Goal: Task Accomplishment & Management: Manage account settings

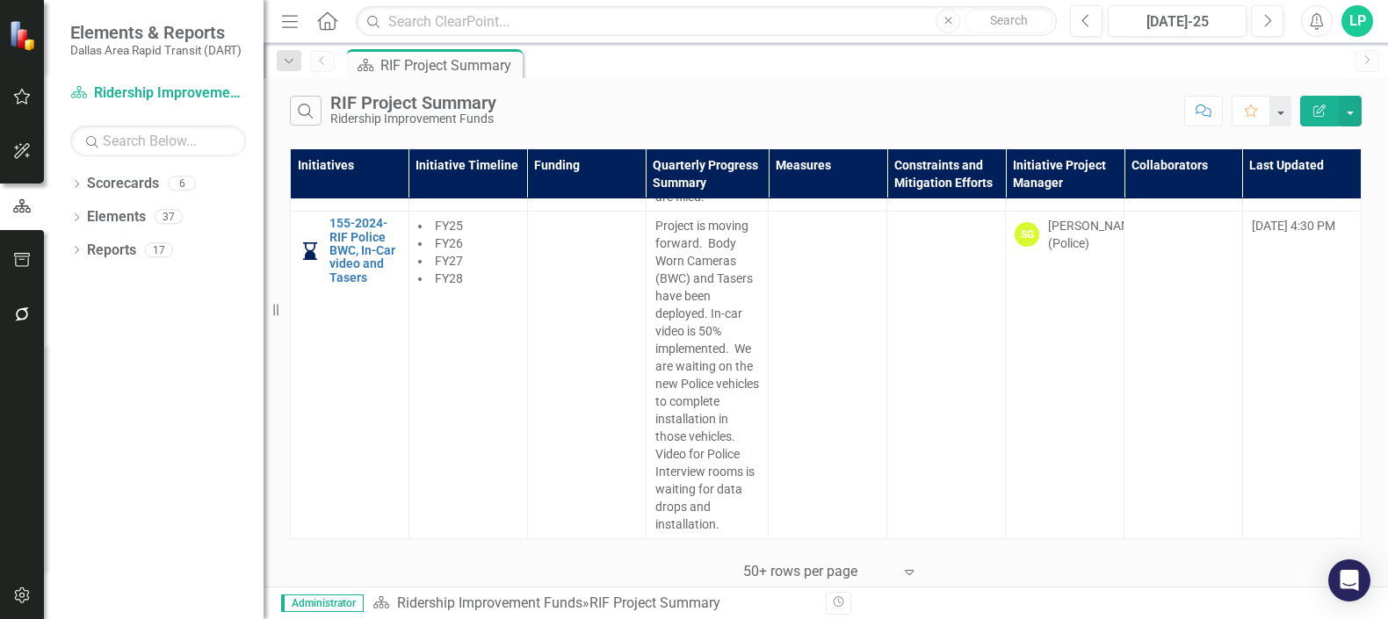
scroll to position [5210, 0]
click at [378, 33] on link "698 - 2024 - RIF Elevator Camera Installation" at bounding box center [364, 6] width 70 height 54
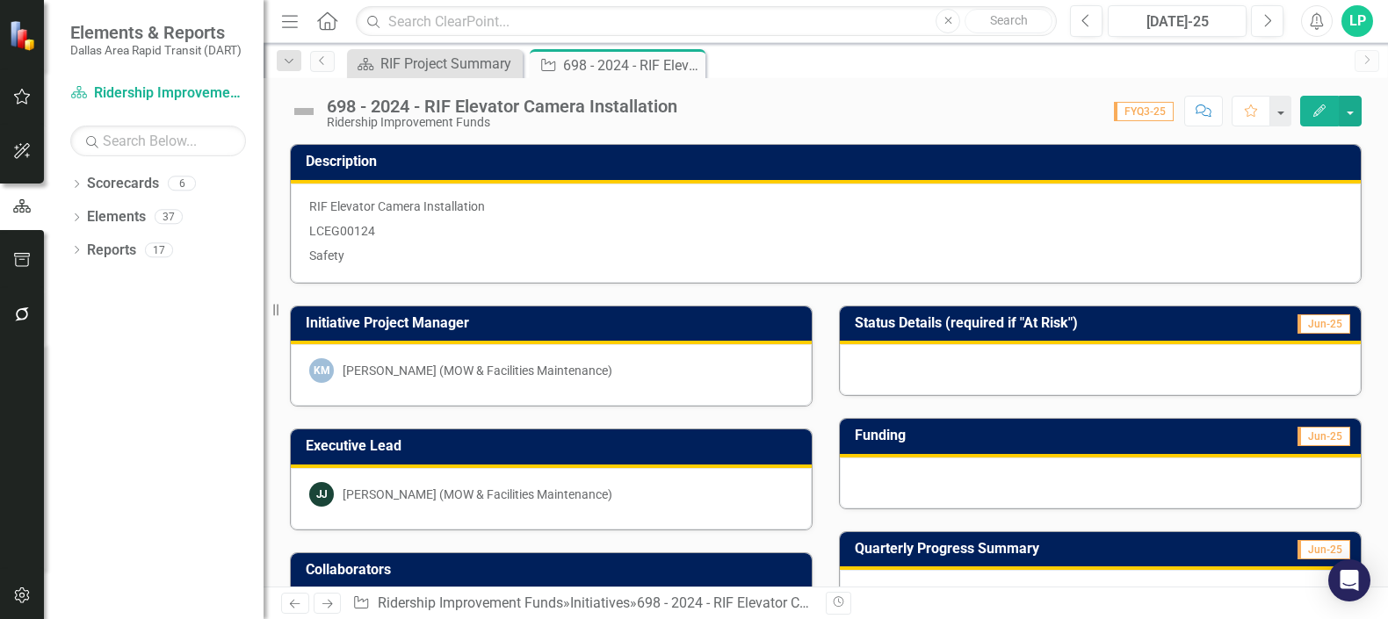
drag, startPoint x: 377, startPoint y: 227, endPoint x: 299, endPoint y: 227, distance: 77.3
click at [299, 227] on div "RIF Elevator Camera Installation LCEG00124 Safety" at bounding box center [826, 233] width 1070 height 99
click at [327, 228] on p "LCEG00124" at bounding box center [825, 231] width 1033 height 25
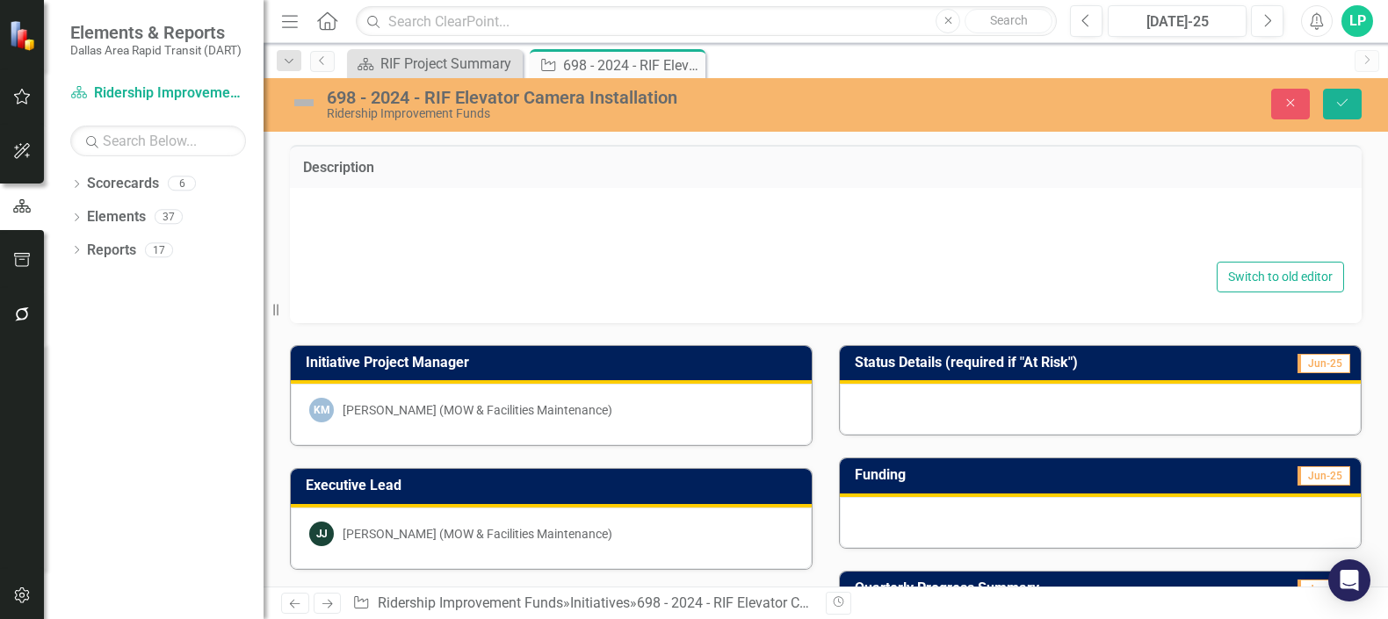
type textarea "<p>RIF Elevator Camera Installation</p> <p>LCEG00124</p> <p>Safety</p>"
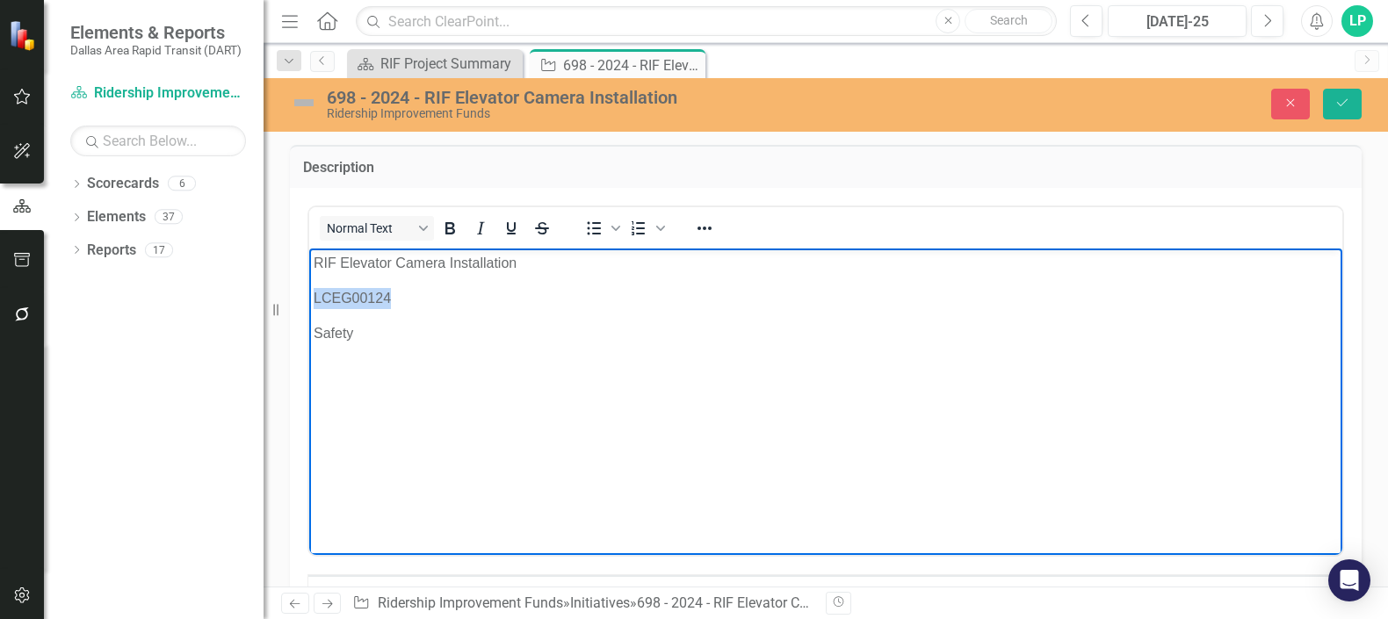
drag, startPoint x: 401, startPoint y: 299, endPoint x: 312, endPoint y: 299, distance: 89.6
click at [312, 299] on body "RIF Elevator Camera Installation LCEG00124 Safety" at bounding box center [825, 379] width 1033 height 263
copy p "LCEG00124"
click at [1345, 97] on icon "Save" at bounding box center [1342, 103] width 16 height 12
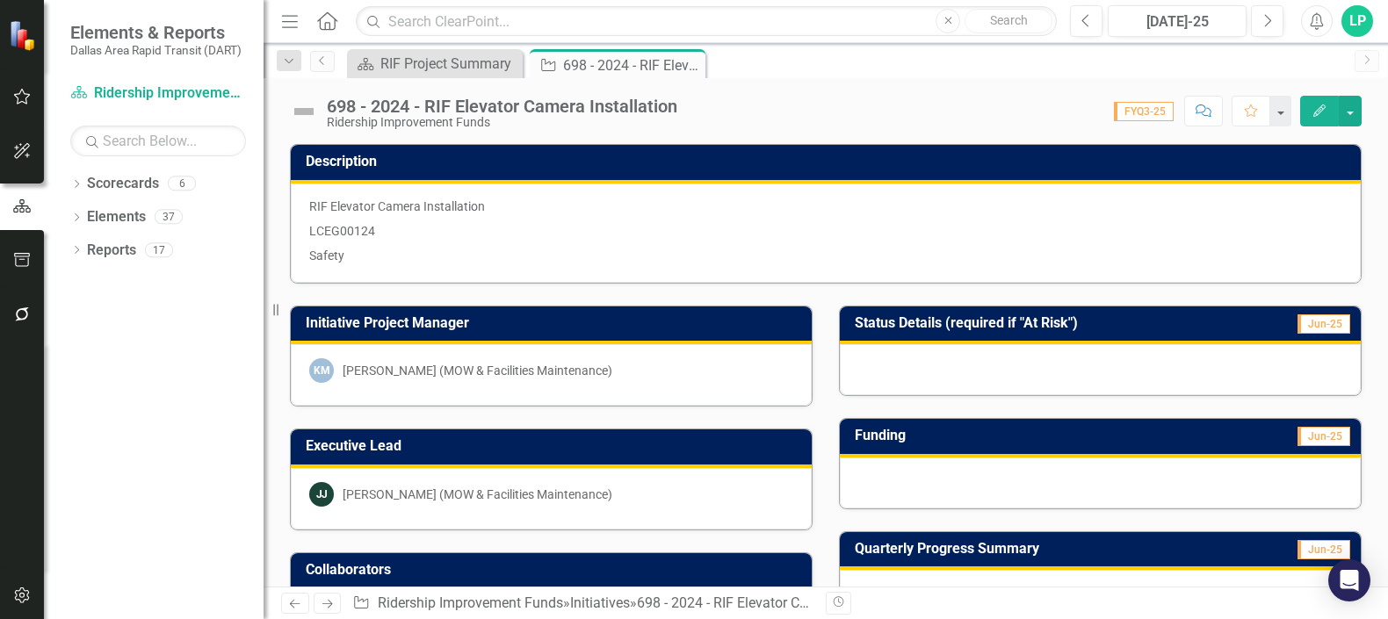
click at [309, 113] on img at bounding box center [304, 111] width 28 height 28
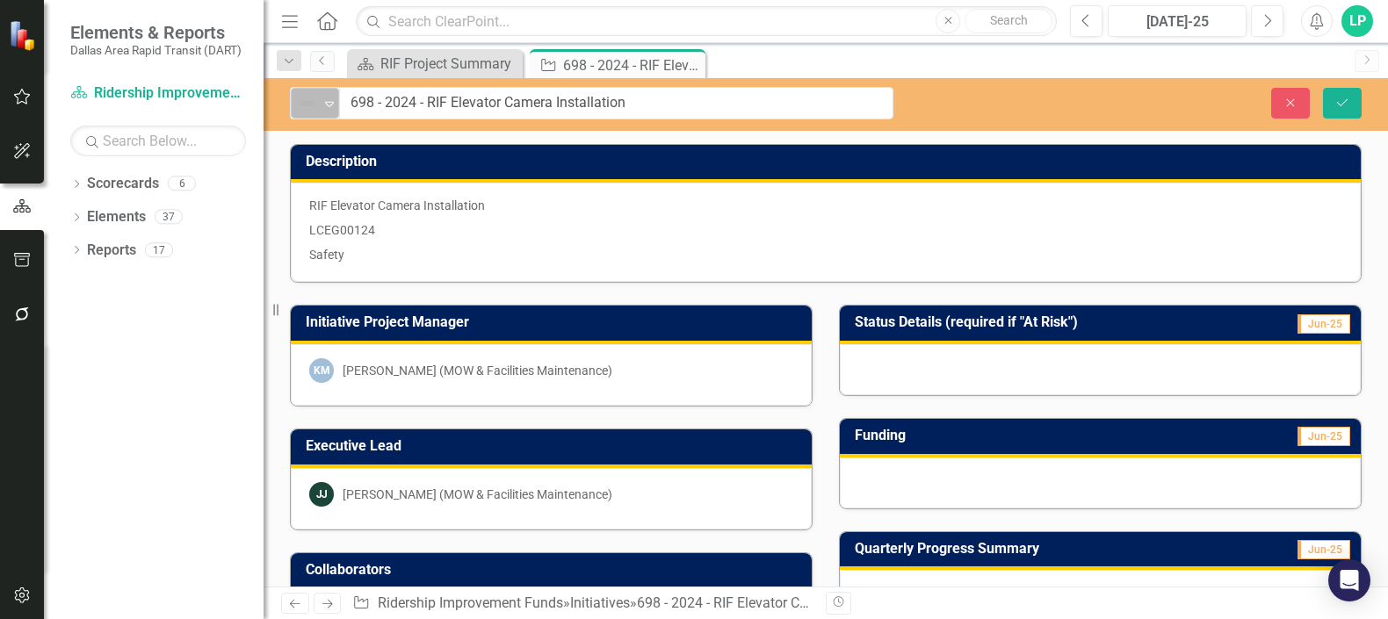
click at [321, 97] on icon "Expand" at bounding box center [330, 104] width 18 height 14
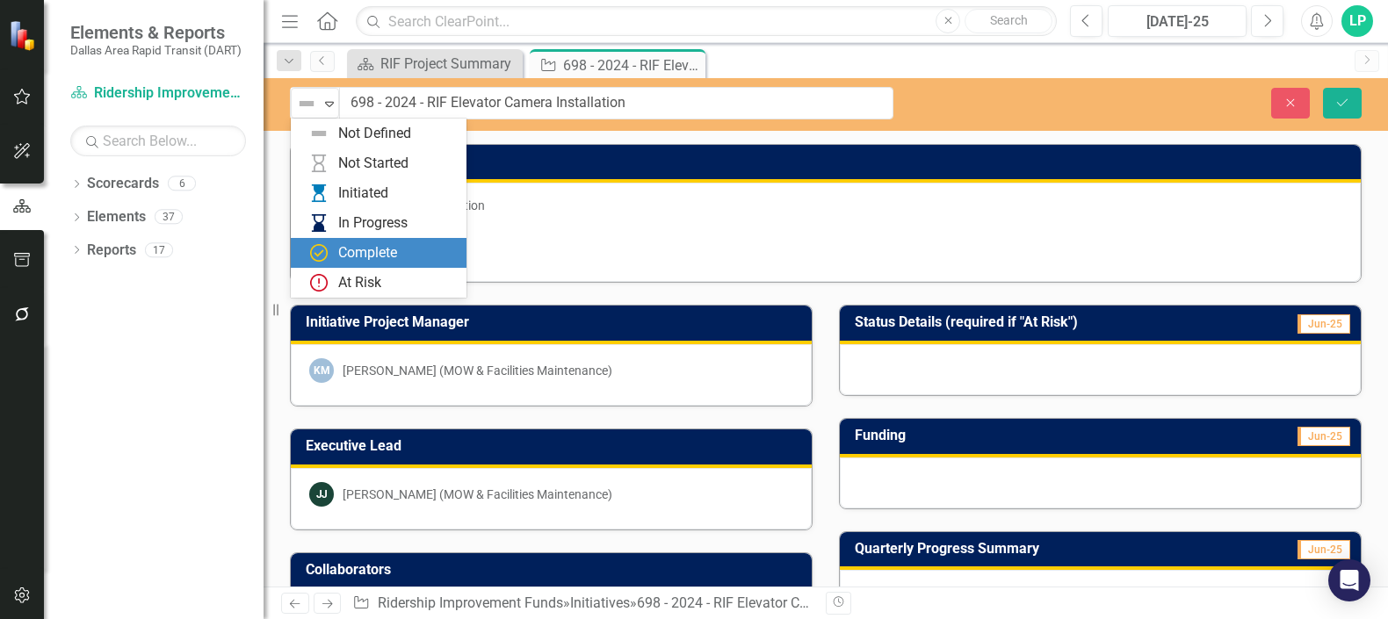
click at [397, 245] on div "Complete" at bounding box center [367, 253] width 59 height 20
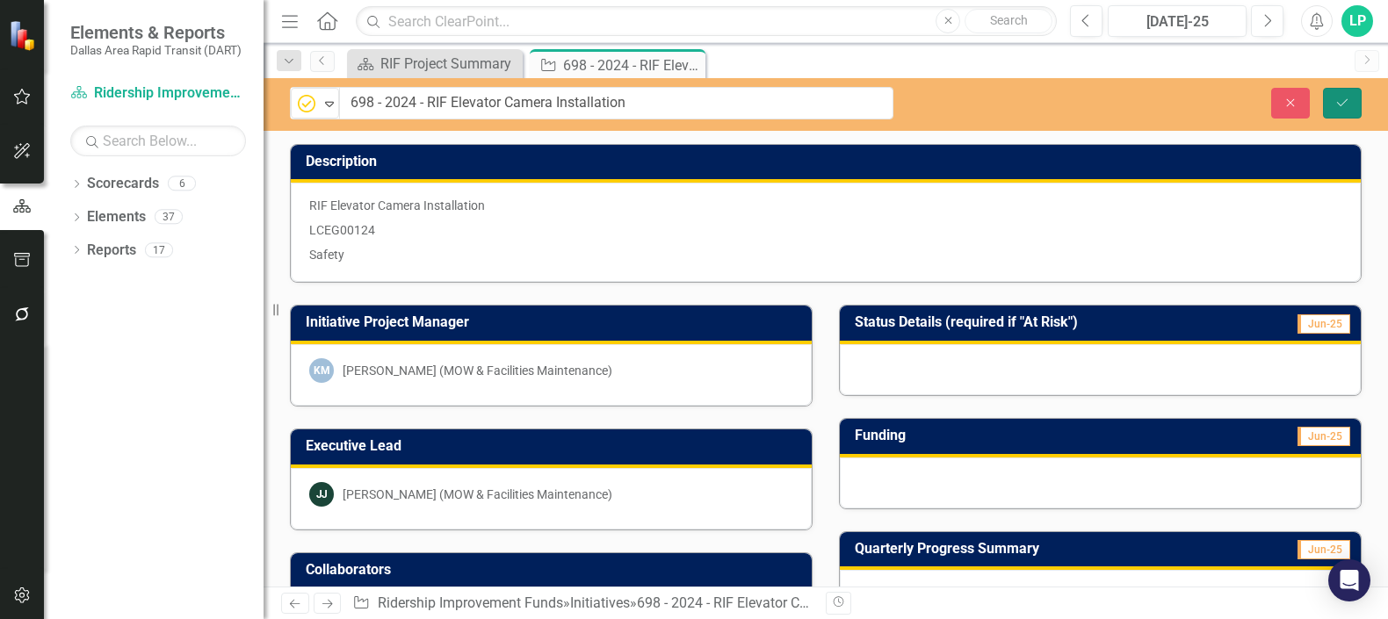
click at [1345, 99] on icon "Save" at bounding box center [1342, 103] width 16 height 12
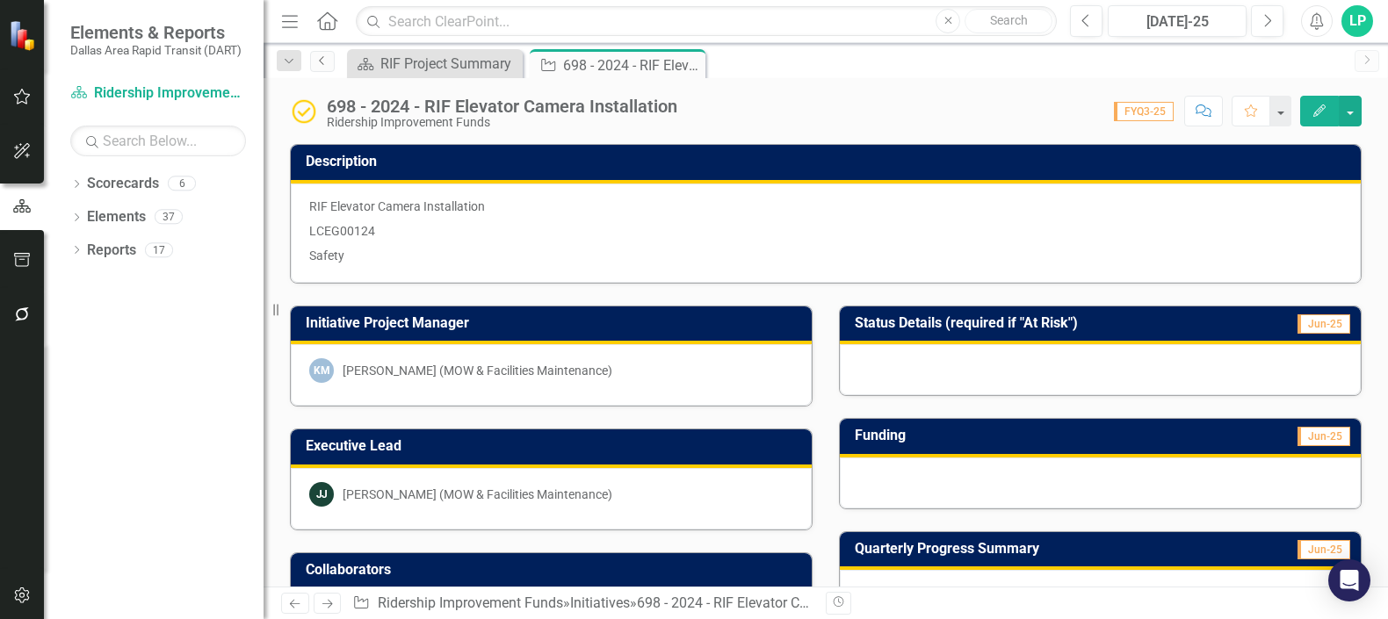
click at [317, 58] on icon "Previous" at bounding box center [322, 60] width 14 height 11
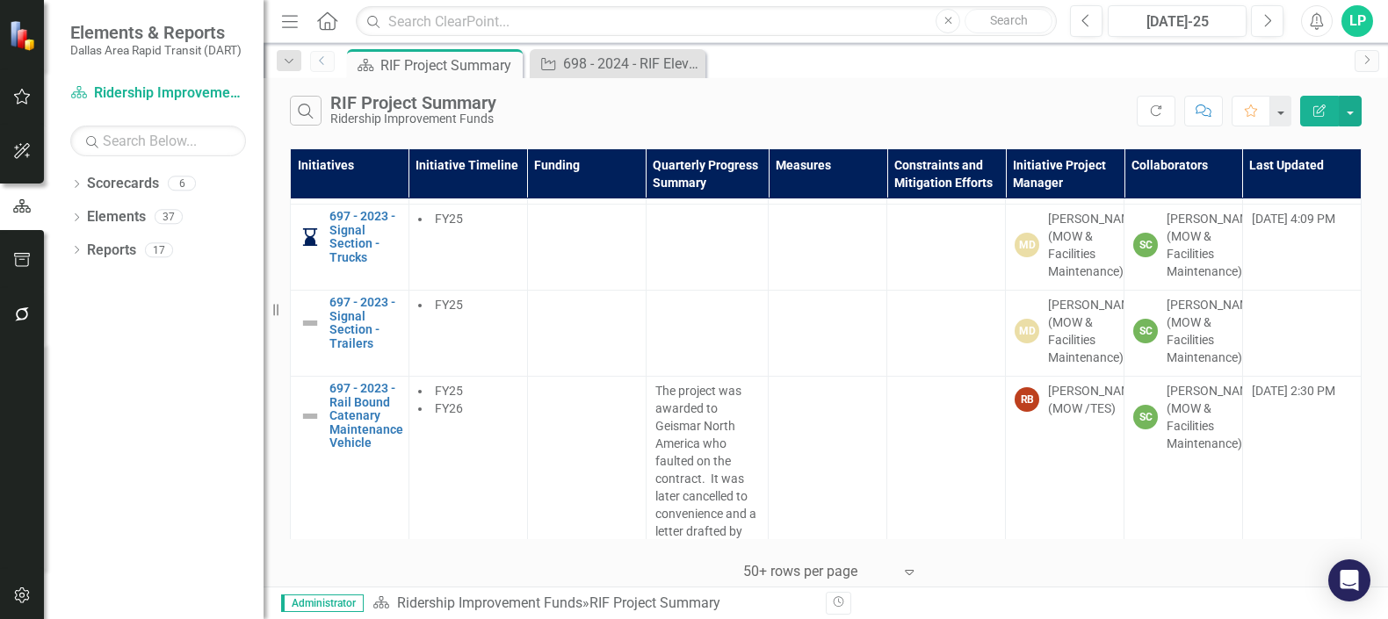
scroll to position [1317, 0]
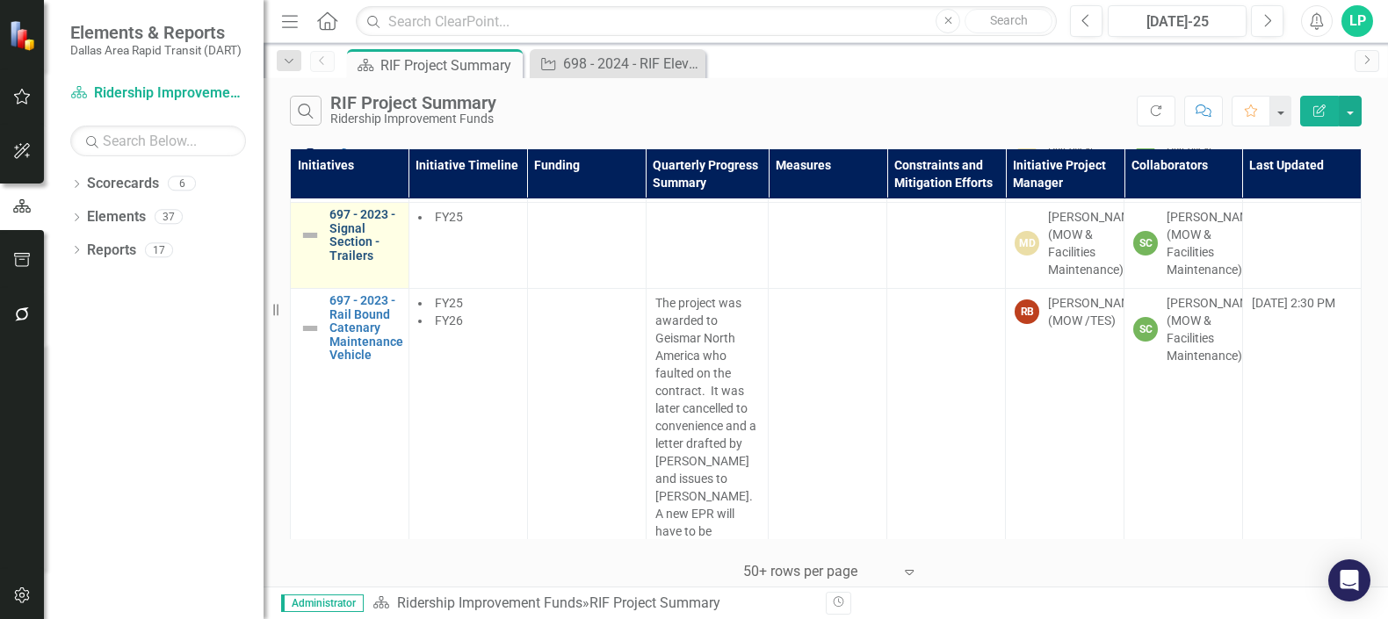
click at [352, 263] on link "697 - 2023 - Signal Section - Trailers" at bounding box center [364, 235] width 70 height 54
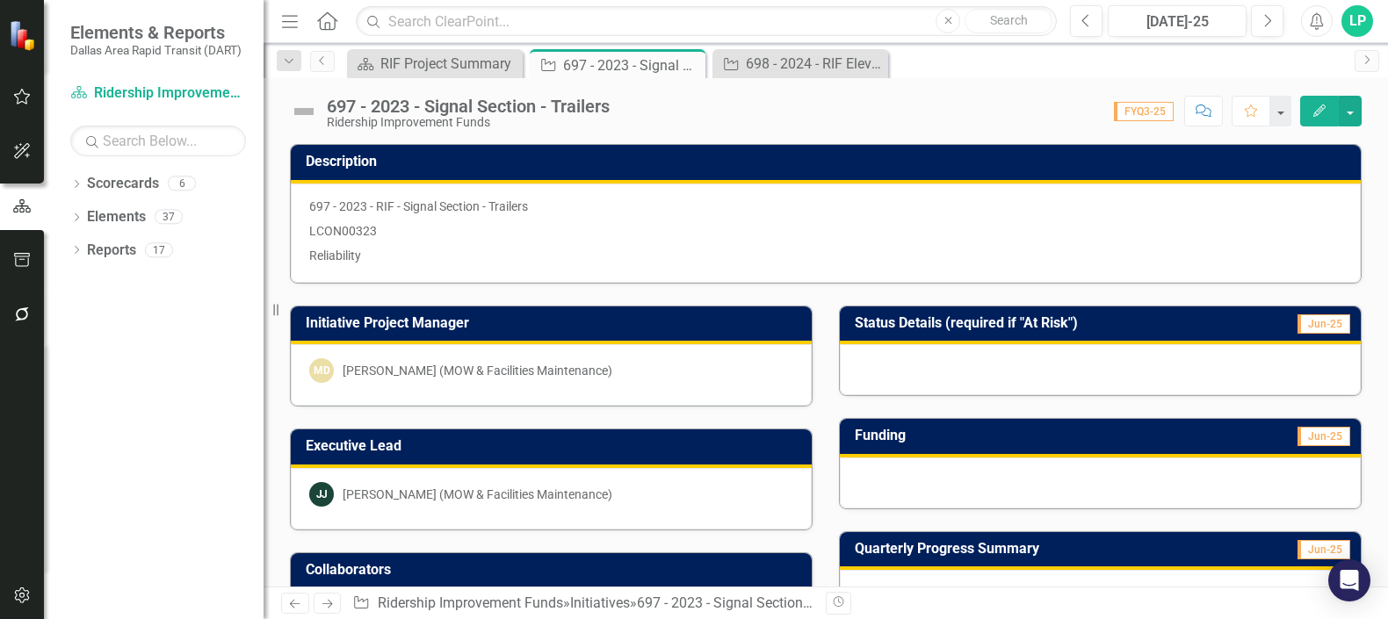
click at [375, 223] on p "LCON00323" at bounding box center [825, 231] width 1033 height 25
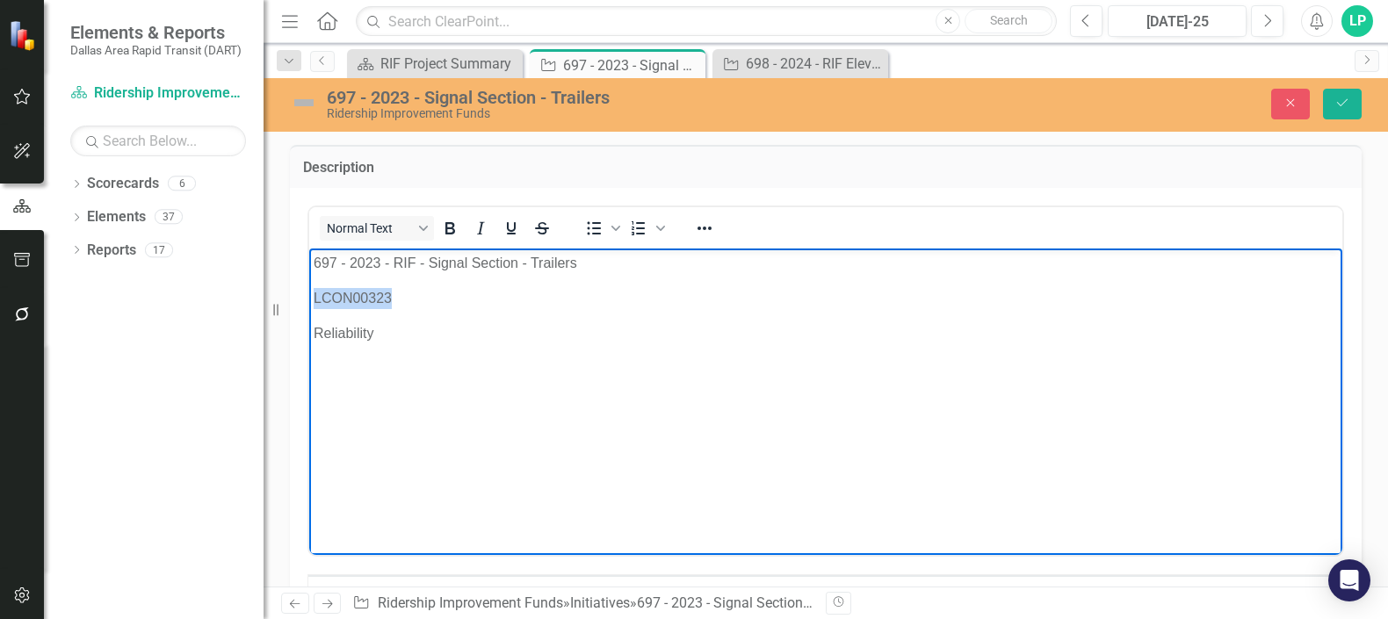
drag, startPoint x: 396, startPoint y: 304, endPoint x: 314, endPoint y: 300, distance: 81.8
click at [314, 300] on p "LCON00323" at bounding box center [826, 297] width 1024 height 21
copy p "LCON00323"
click at [309, 104] on img at bounding box center [304, 103] width 28 height 28
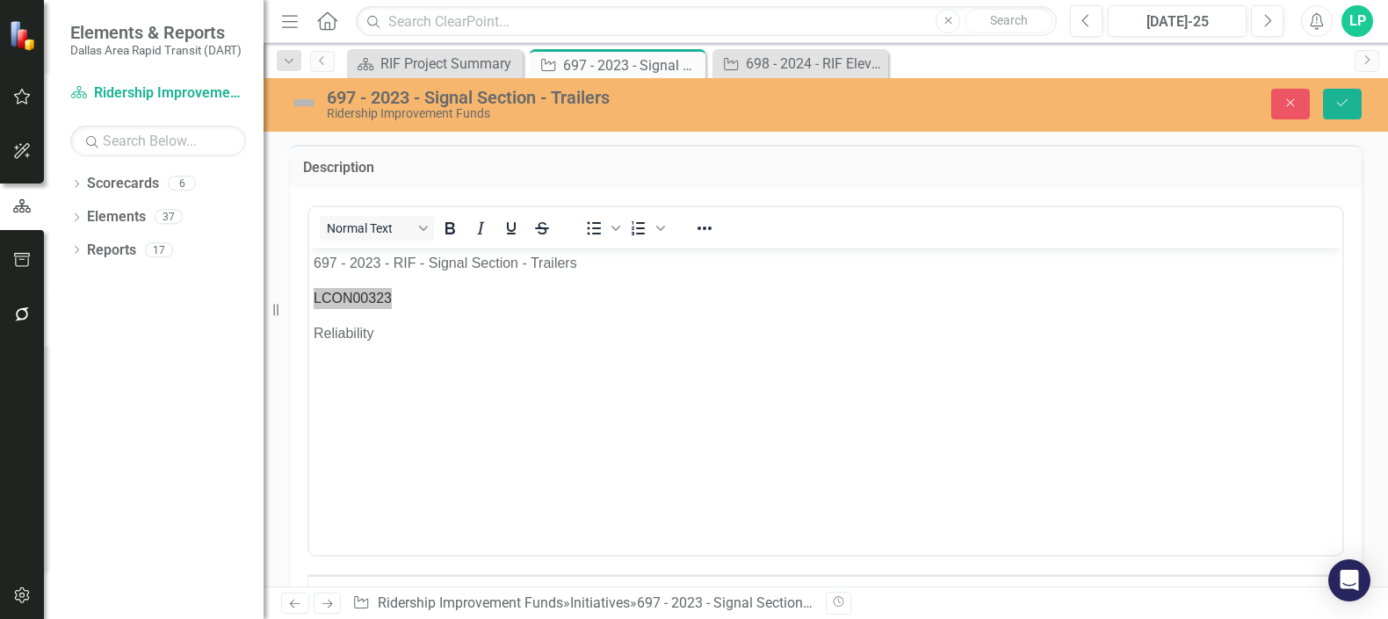
click at [309, 104] on img at bounding box center [304, 103] width 28 height 28
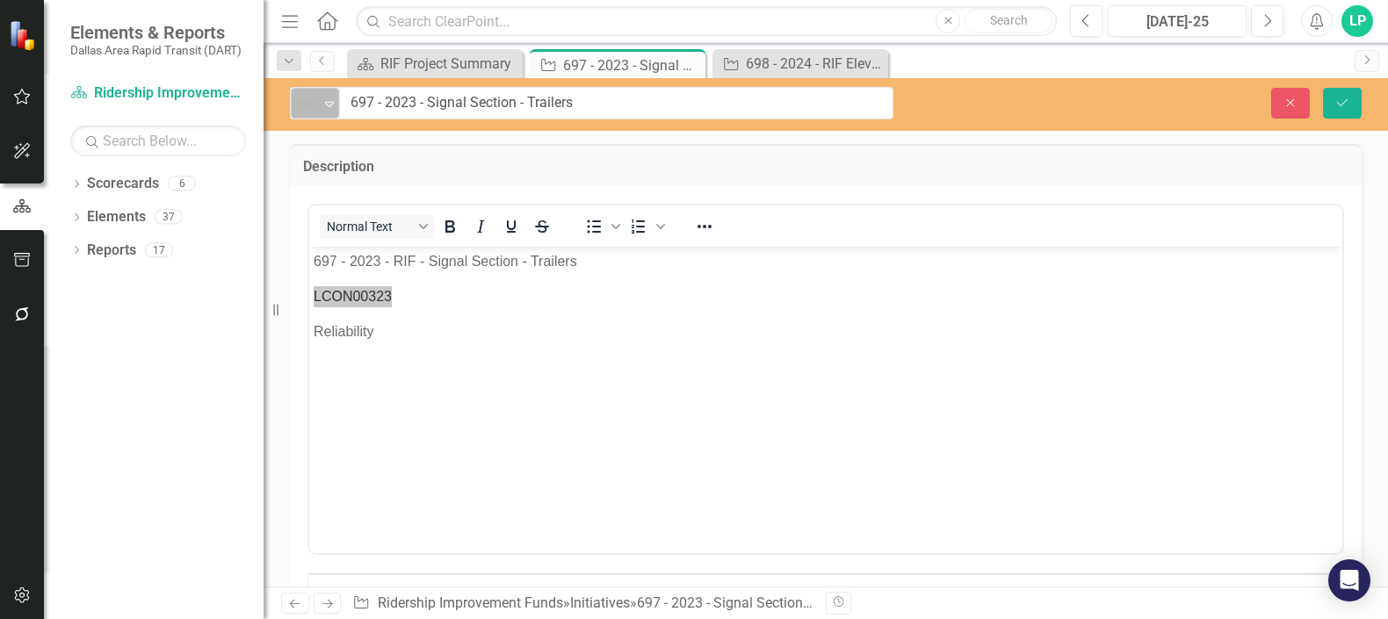
click at [308, 101] on img at bounding box center [306, 103] width 21 height 21
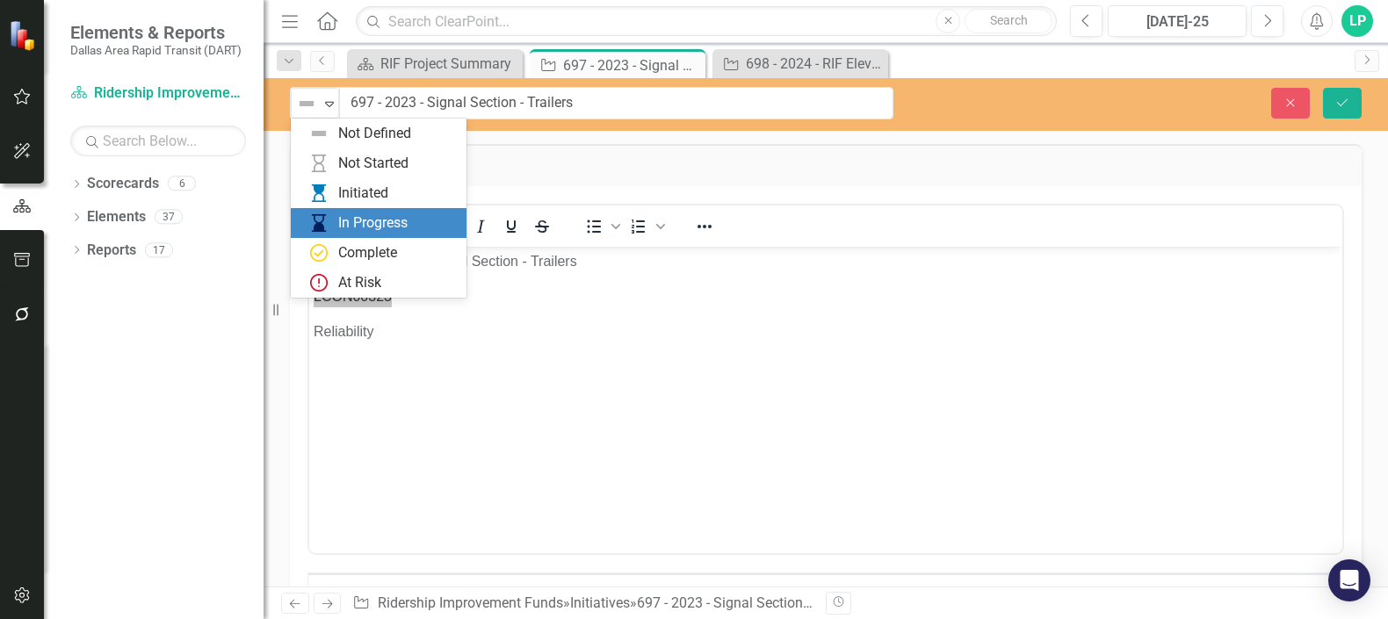
click at [357, 216] on div "In Progress" at bounding box center [372, 223] width 69 height 20
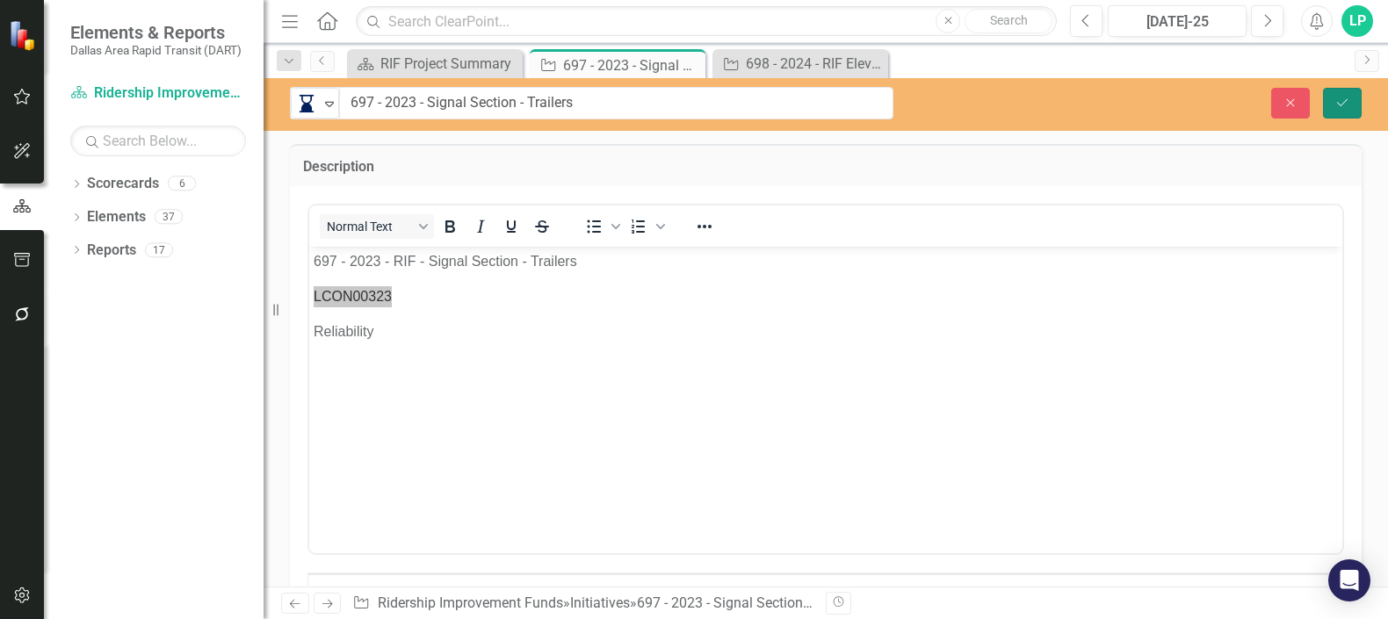
click at [1344, 97] on icon "Save" at bounding box center [1342, 103] width 16 height 12
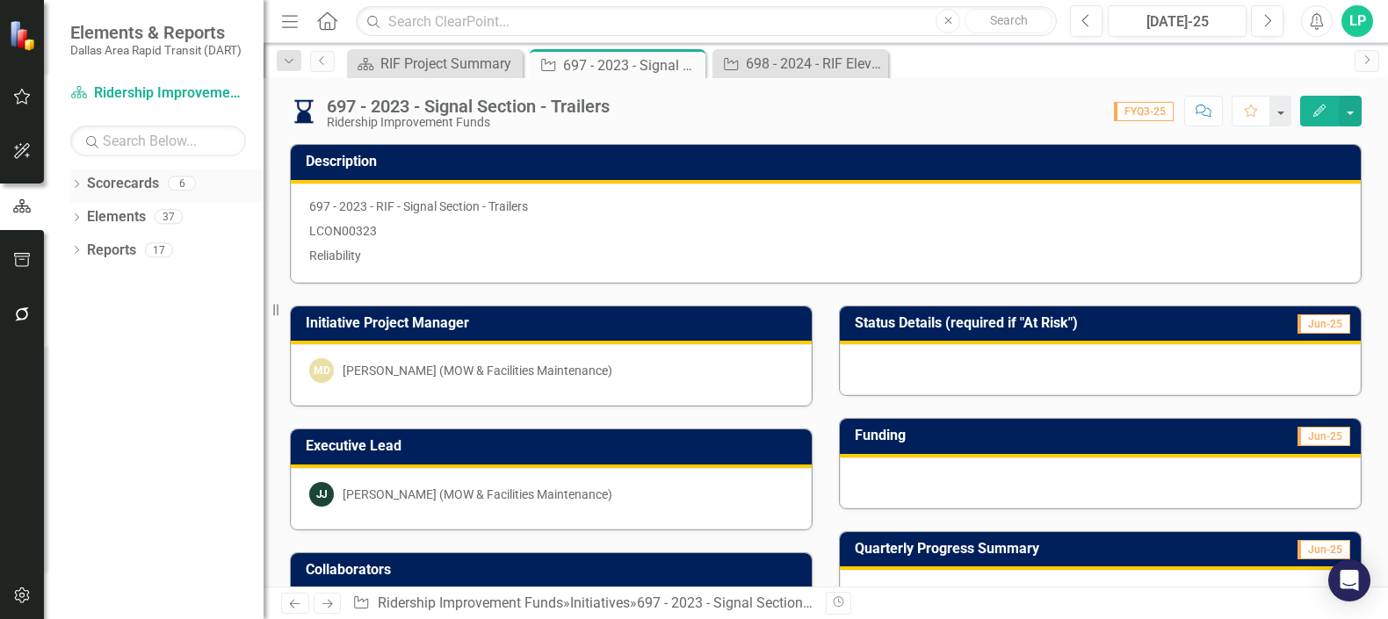
click at [76, 181] on icon at bounding box center [77, 184] width 4 height 8
click at [81, 314] on icon "Dropdown" at bounding box center [76, 319] width 12 height 10
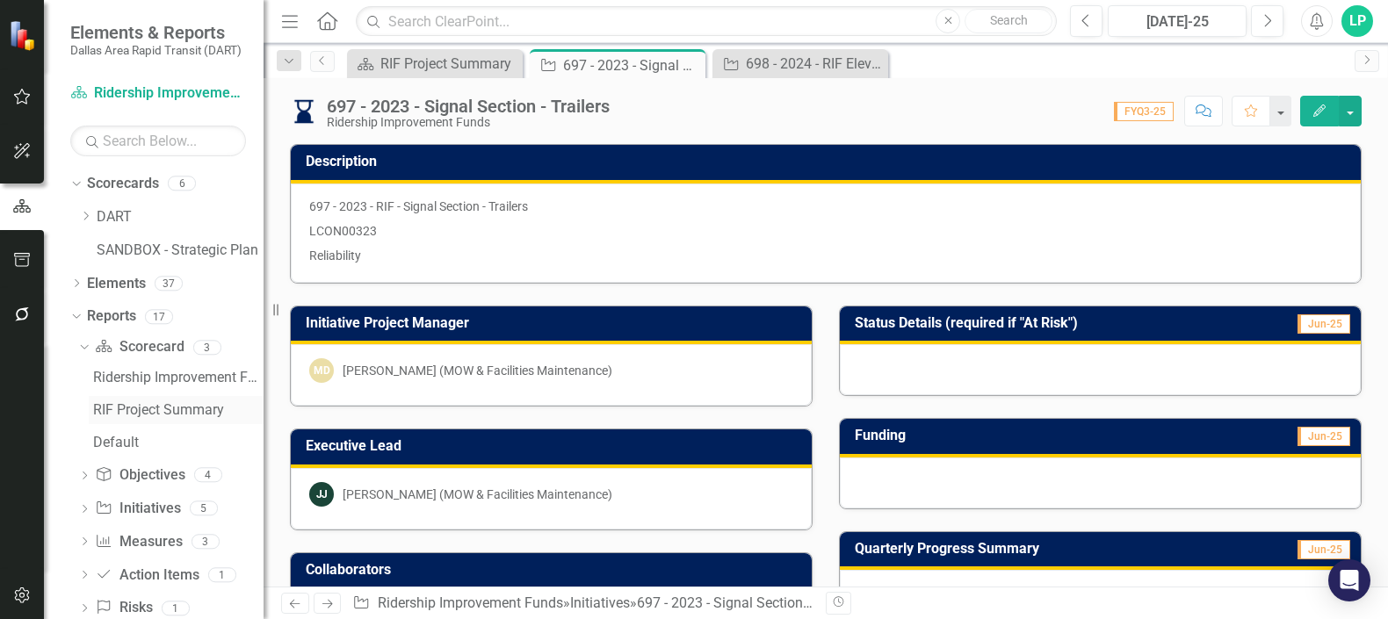
click at [196, 403] on div "RIF Project Summary" at bounding box center [178, 410] width 170 height 16
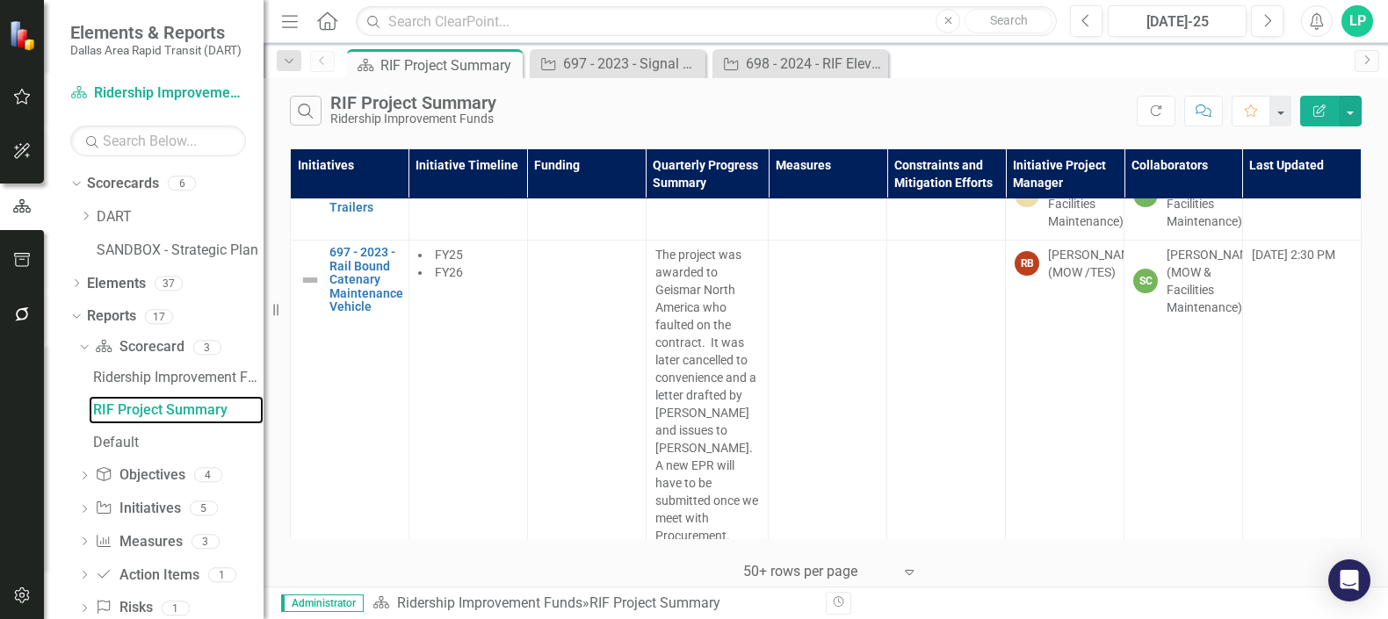
scroll to position [1405, 0]
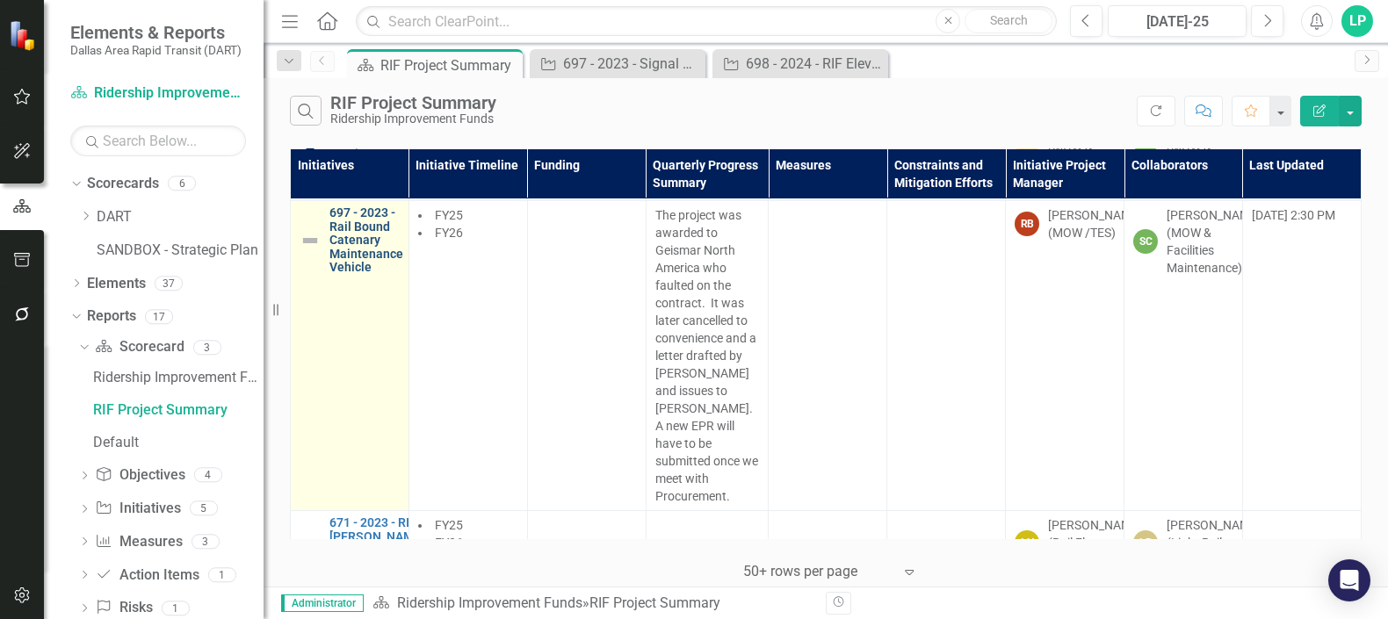
click at [359, 274] on link "697 - 2023 - Rail Bound Catenary Maintenance Vehicle" at bounding box center [366, 240] width 74 height 68
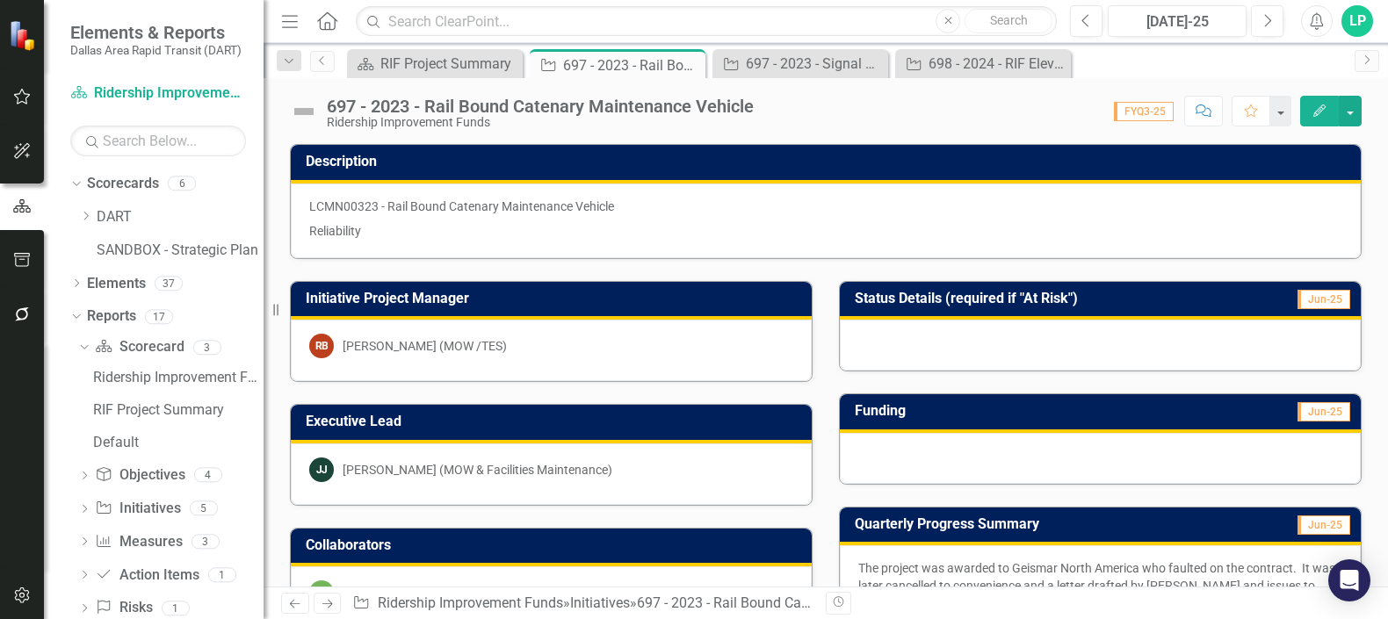
click at [363, 213] on p "LCMN00323 - Rail Bound Catenary Maintenance Vehicle" at bounding box center [825, 208] width 1033 height 21
click at [364, 213] on p "LCMN00323 - Rail Bound Catenary Maintenance Vehicle" at bounding box center [825, 208] width 1033 height 21
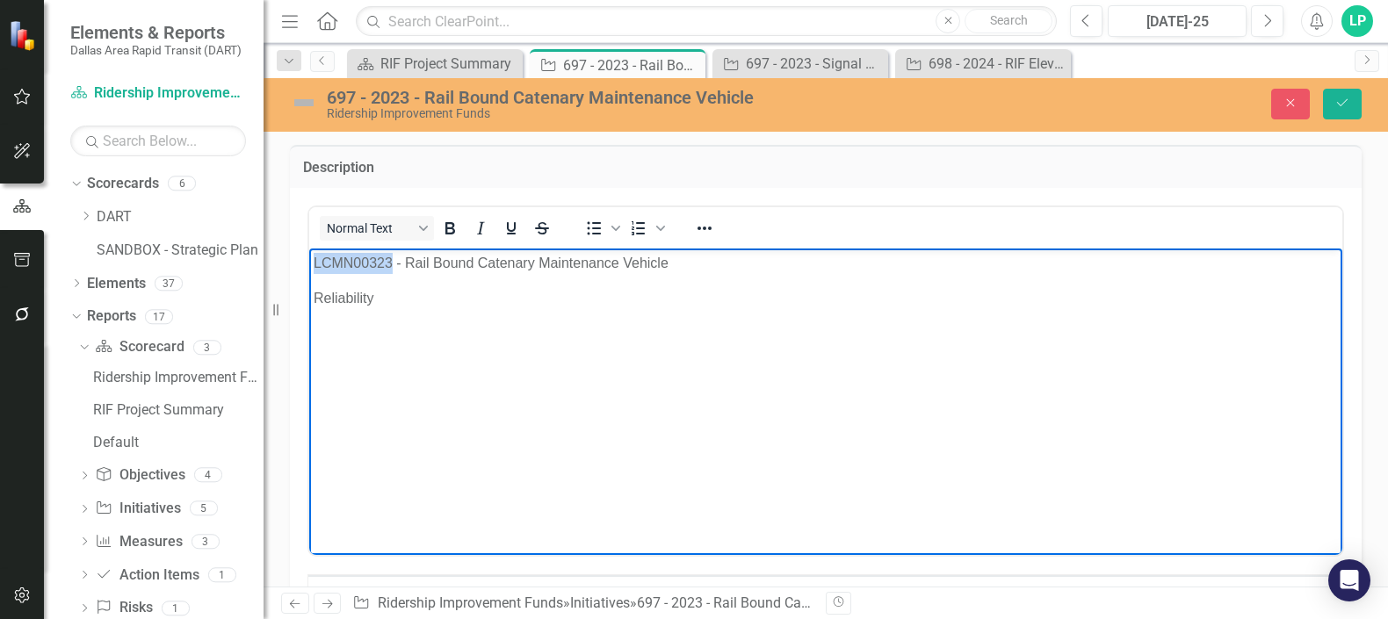
drag, startPoint x: 394, startPoint y: 259, endPoint x: 313, endPoint y: 257, distance: 81.7
click at [313, 257] on body "LCMN00323 - Rail Bound Catenary Maintenance Vehicle Reliability" at bounding box center [825, 379] width 1033 height 263
copy p "LCMN00323"
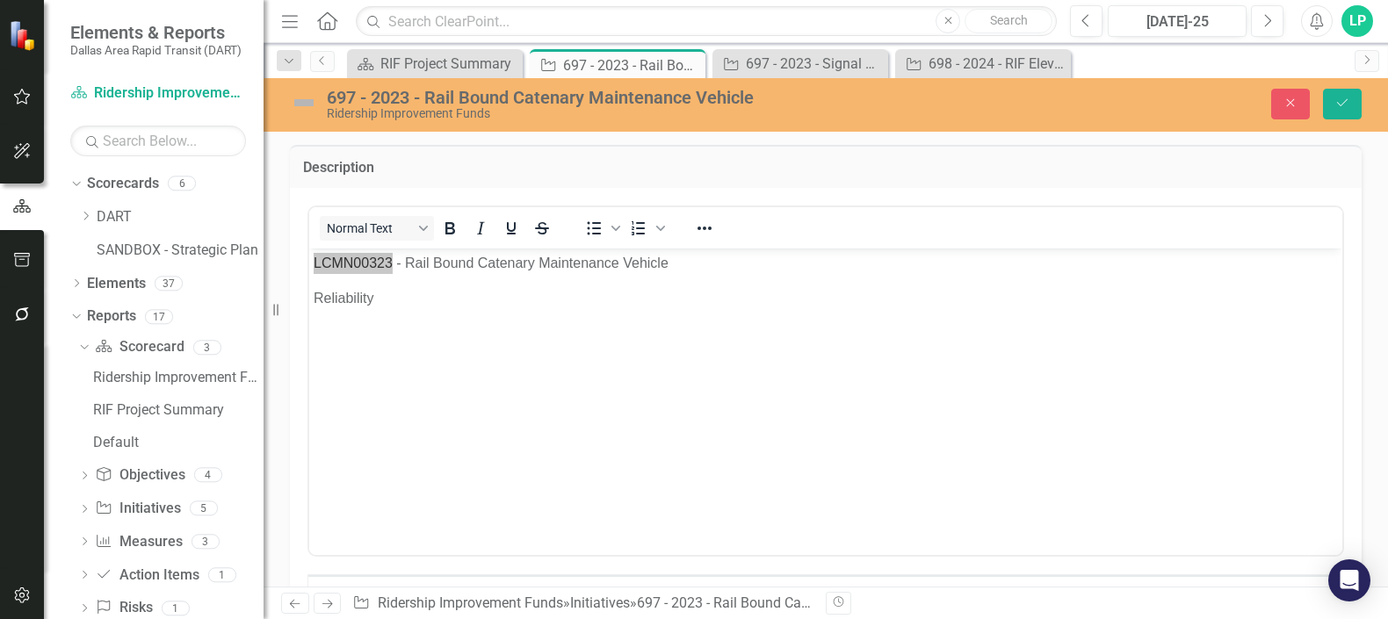
click at [305, 93] on img at bounding box center [304, 103] width 28 height 28
click at [296, 105] on img at bounding box center [304, 103] width 28 height 28
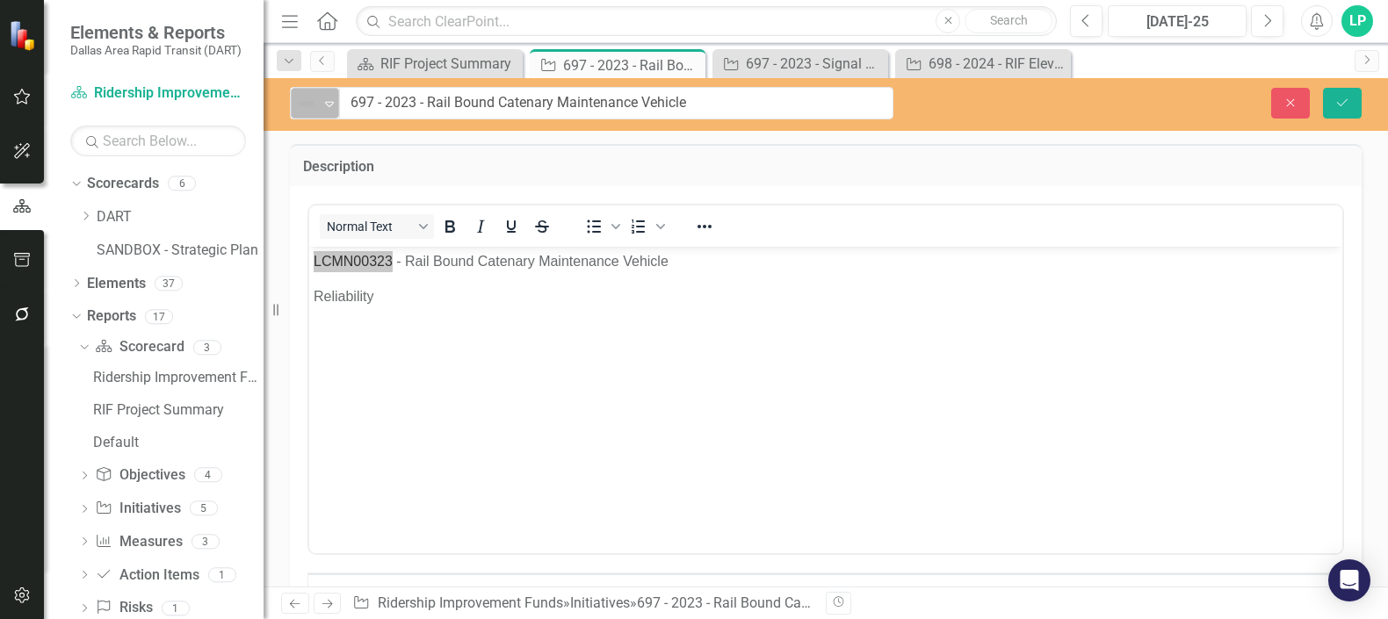
click at [333, 105] on icon "Expand" at bounding box center [330, 104] width 18 height 14
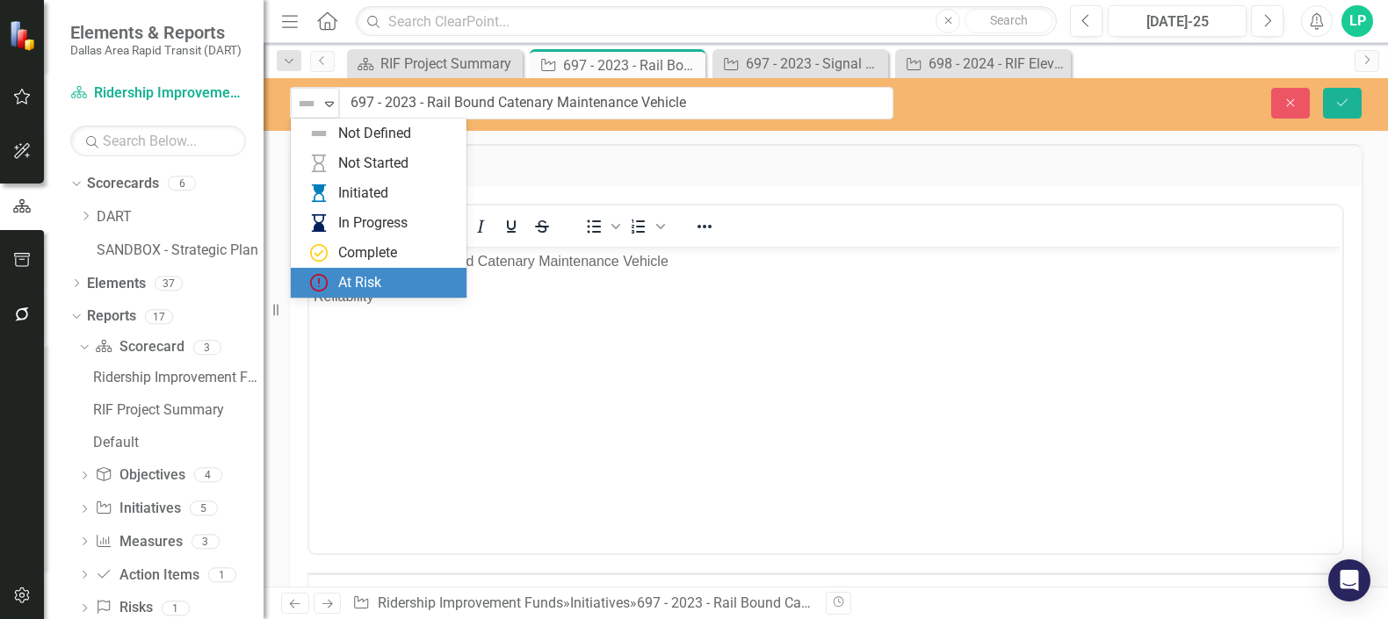
click at [383, 279] on div "At Risk" at bounding box center [382, 282] width 148 height 21
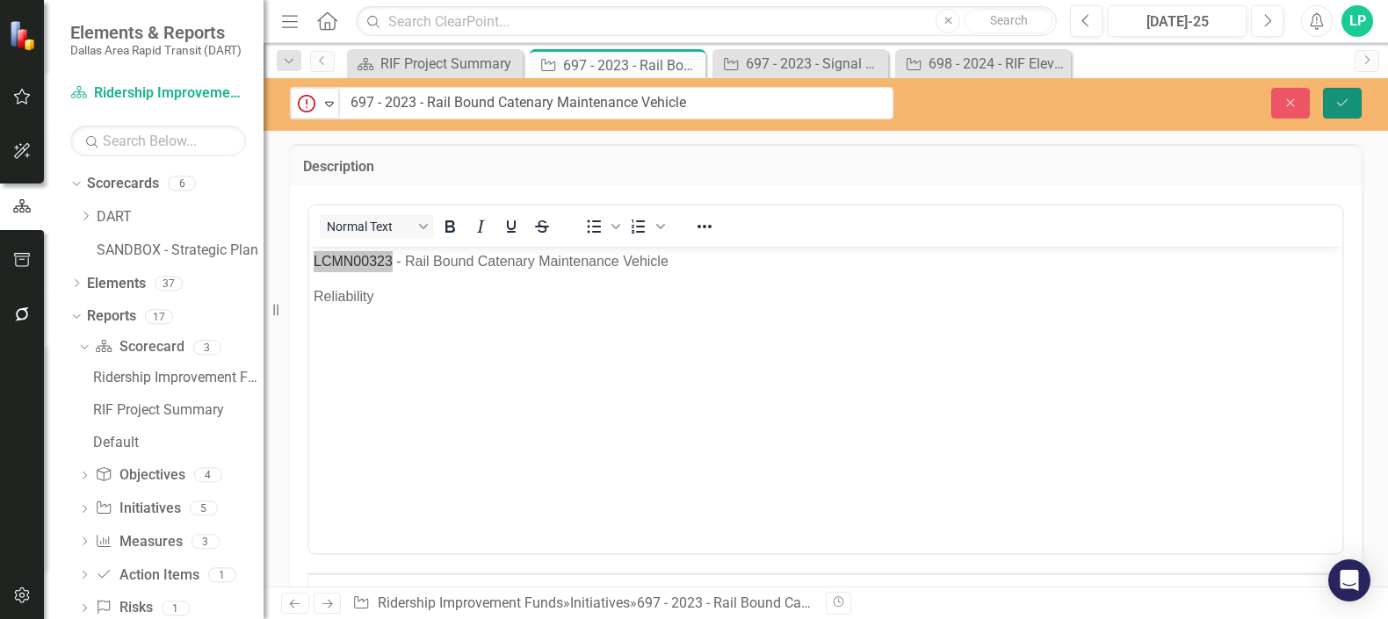
click at [1343, 97] on icon "Save" at bounding box center [1342, 103] width 16 height 12
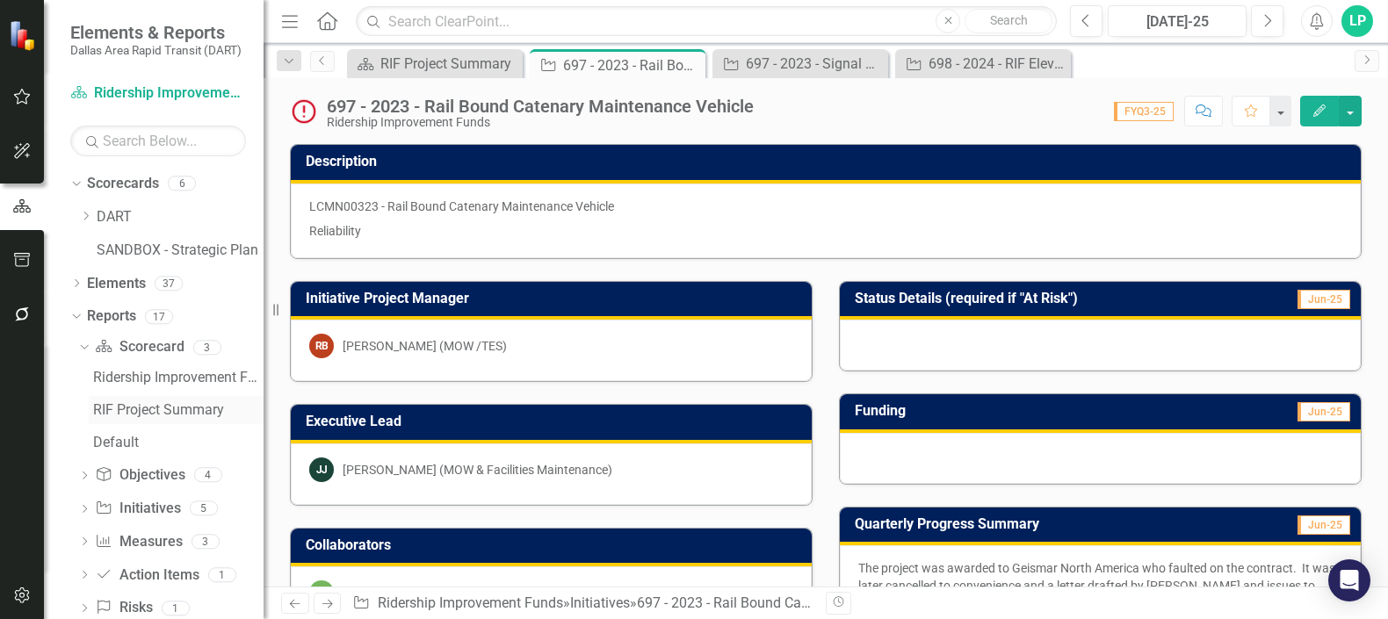
drag, startPoint x: 179, startPoint y: 403, endPoint x: 199, endPoint y: 403, distance: 20.2
click at [179, 403] on div "RIF Project Summary" at bounding box center [178, 410] width 170 height 16
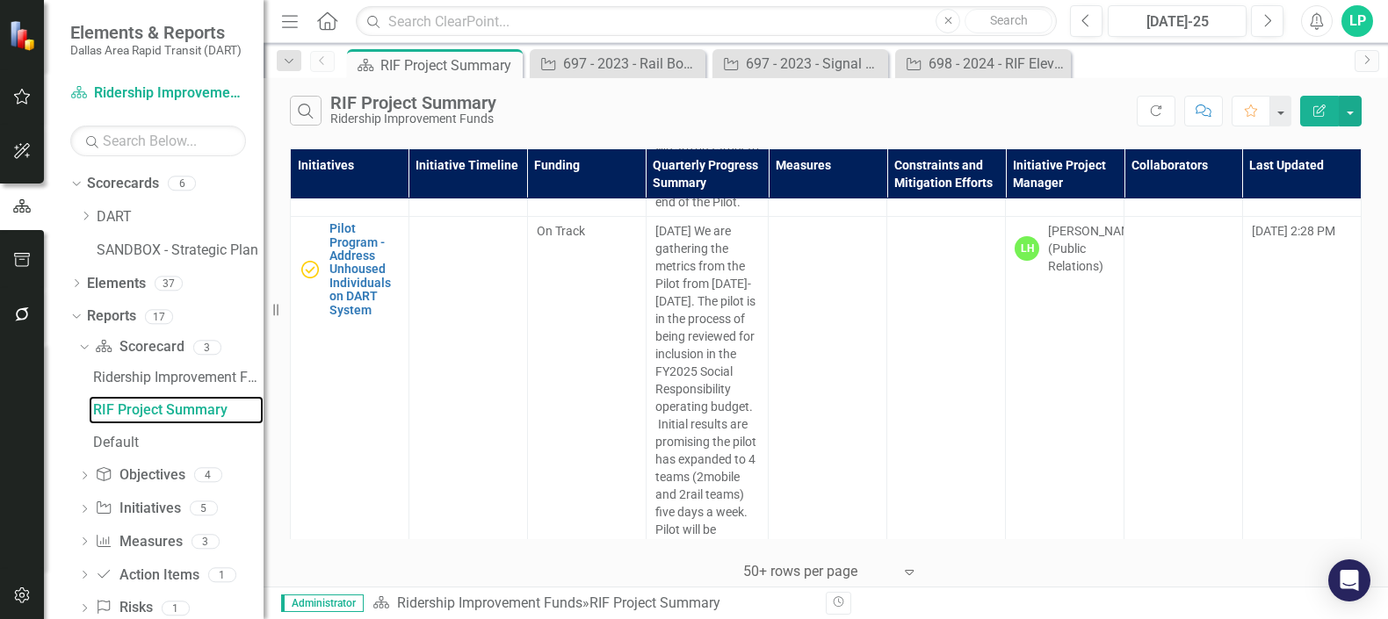
scroll to position [3250, 0]
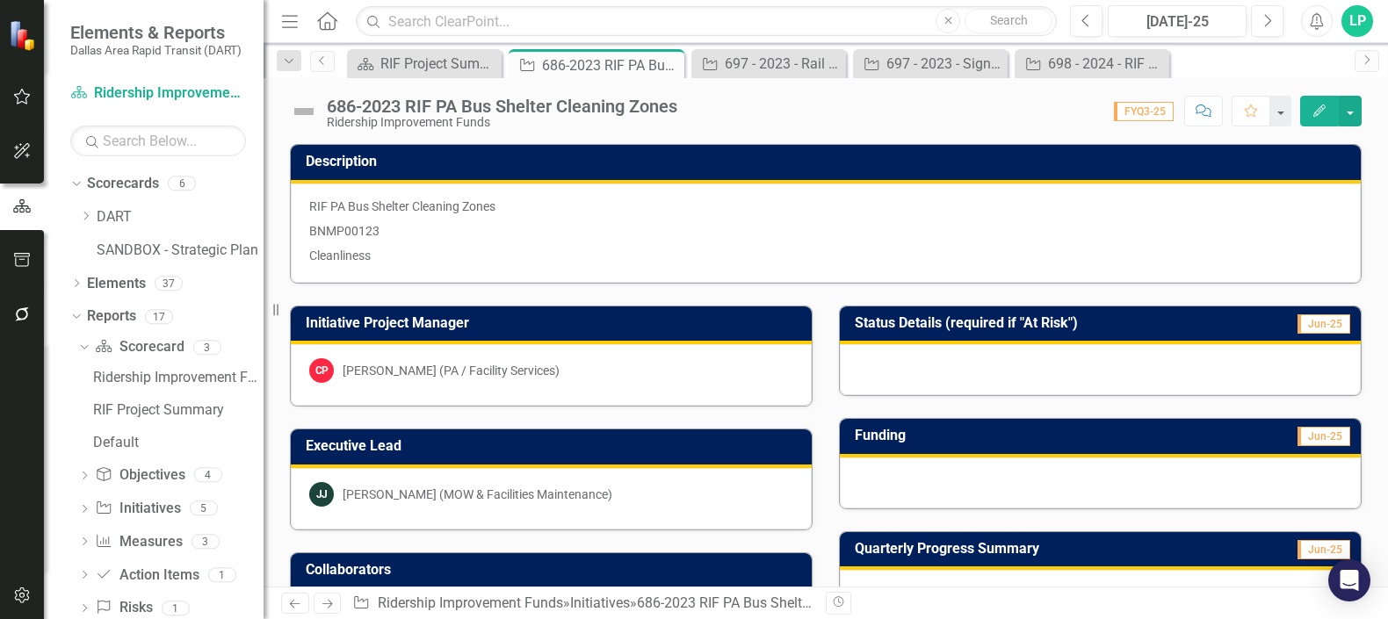
click at [393, 227] on p "BNMP00123" at bounding box center [825, 231] width 1033 height 25
click at [383, 231] on p "BNMP00123" at bounding box center [825, 231] width 1033 height 25
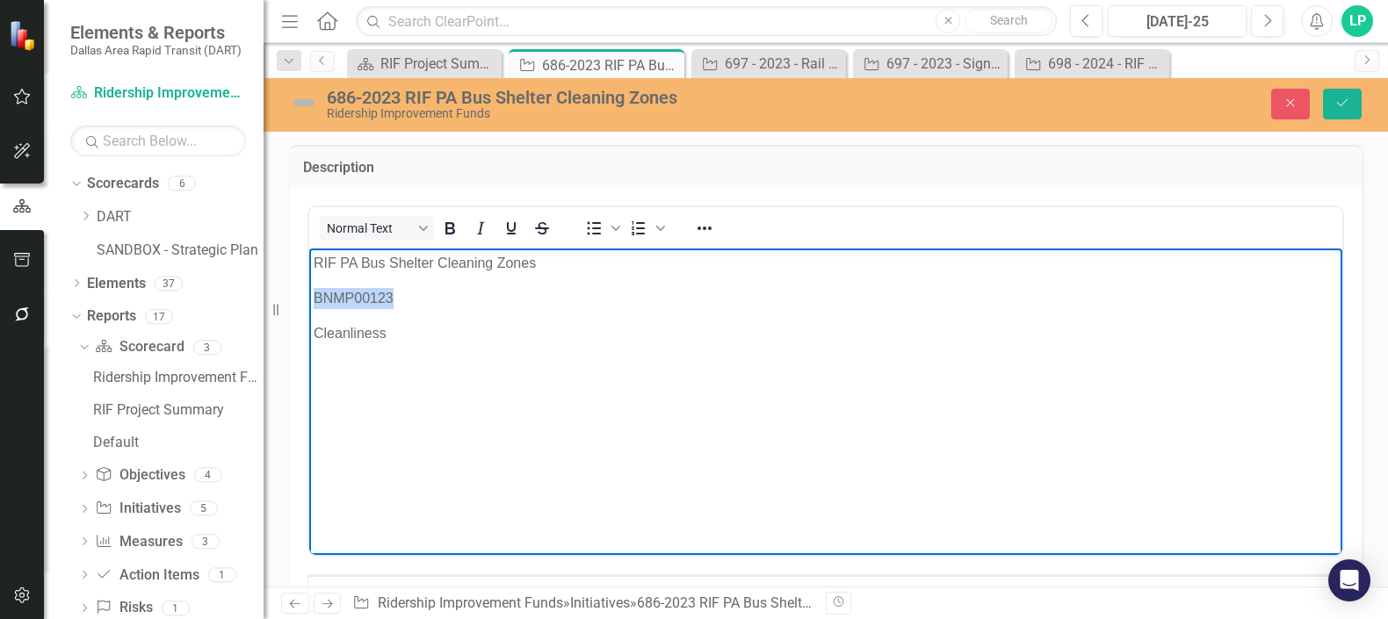
drag, startPoint x: 692, startPoint y: 479, endPoint x: 309, endPoint y: 292, distance: 425.8
click at [309, 292] on body "RIF PA Bus Shelter Cleaning Zones BNMP00123 Cleanliness" at bounding box center [825, 379] width 1033 height 263
copy p "BNMP00123"
click at [302, 95] on img at bounding box center [304, 103] width 28 height 28
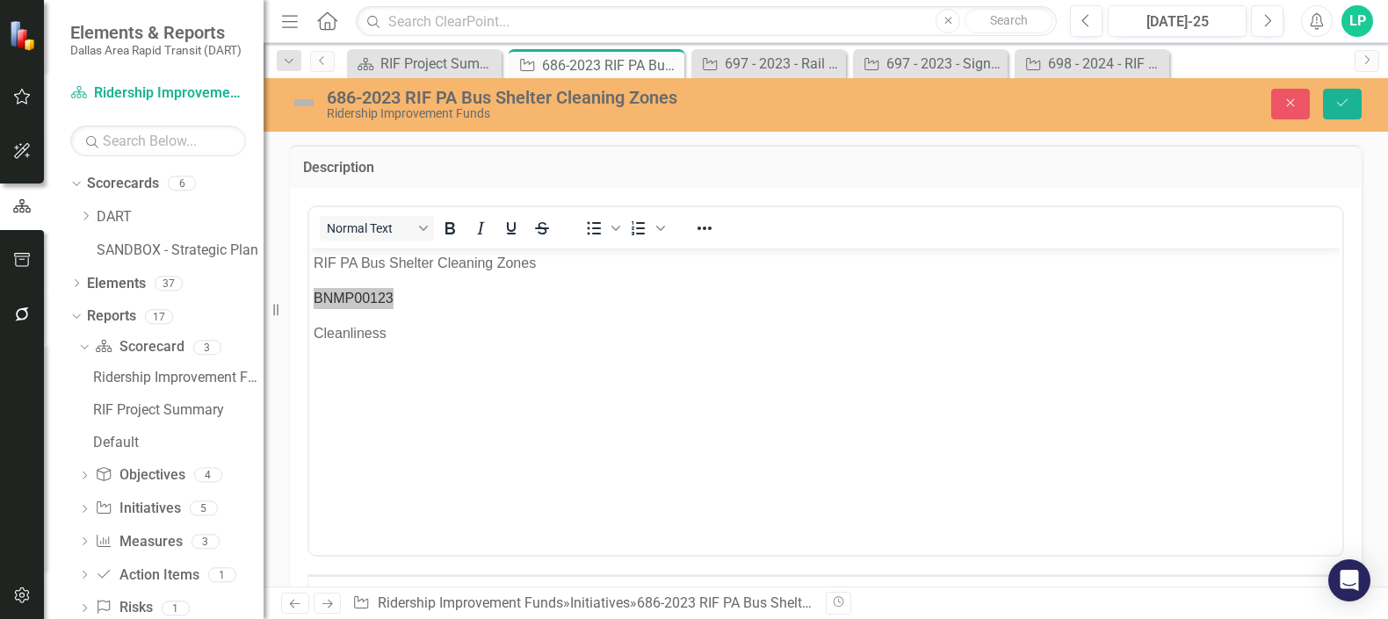
click at [301, 95] on img at bounding box center [304, 103] width 28 height 28
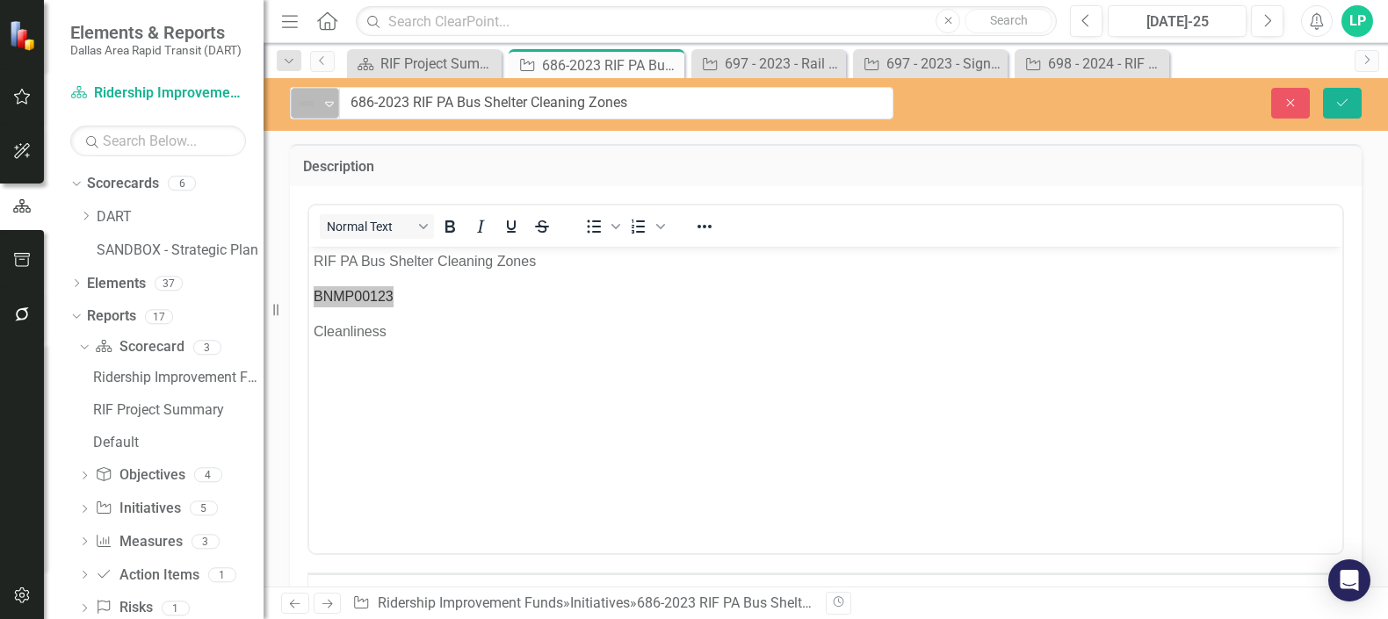
drag, startPoint x: 301, startPoint y: 95, endPoint x: 312, endPoint y: 112, distance: 19.7
click at [312, 112] on img at bounding box center [306, 103] width 21 height 21
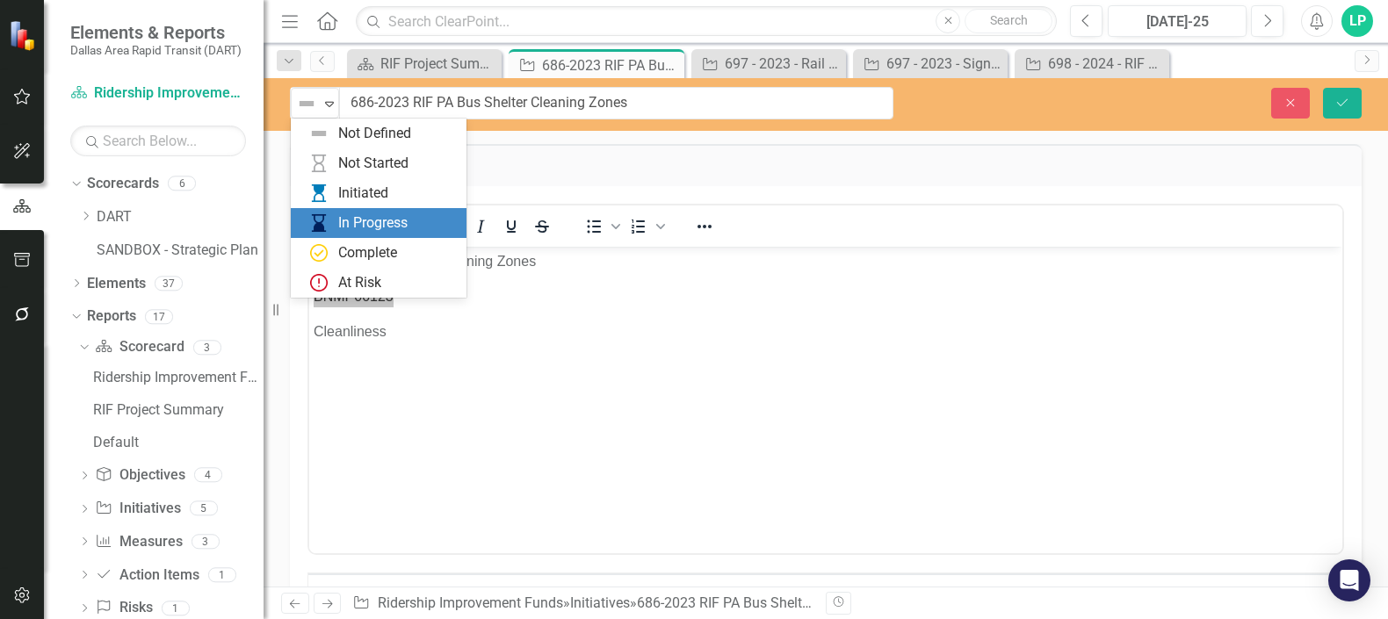
drag, startPoint x: 375, startPoint y: 215, endPoint x: 985, endPoint y: 213, distance: 610.4
click at [376, 214] on div "In Progress" at bounding box center [372, 223] width 69 height 20
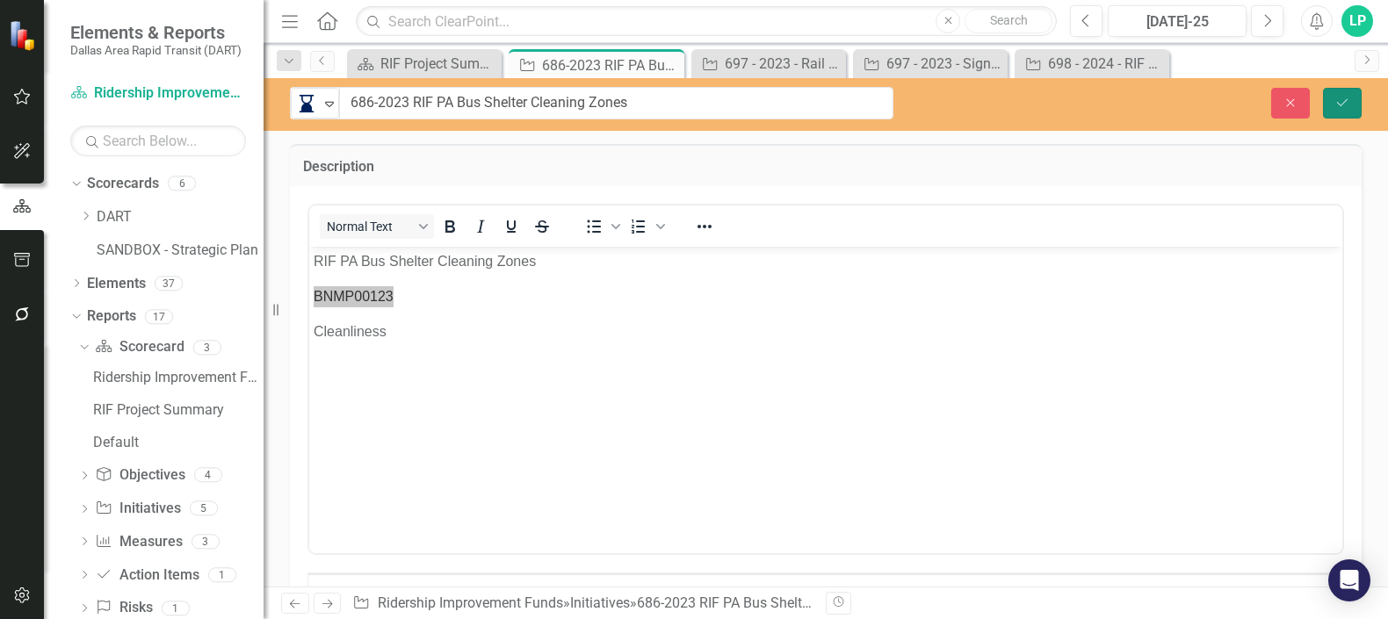
click at [1348, 95] on button "Save" at bounding box center [1342, 103] width 39 height 31
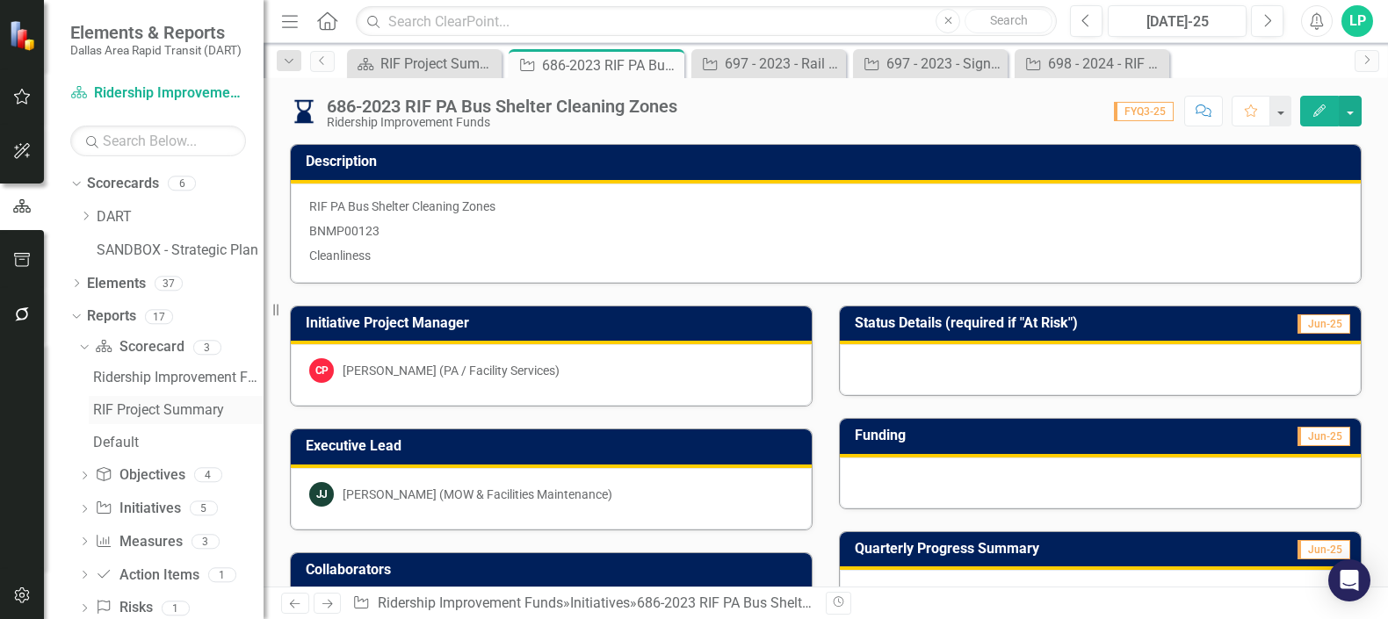
click at [167, 402] on div "RIF Project Summary" at bounding box center [178, 410] width 170 height 16
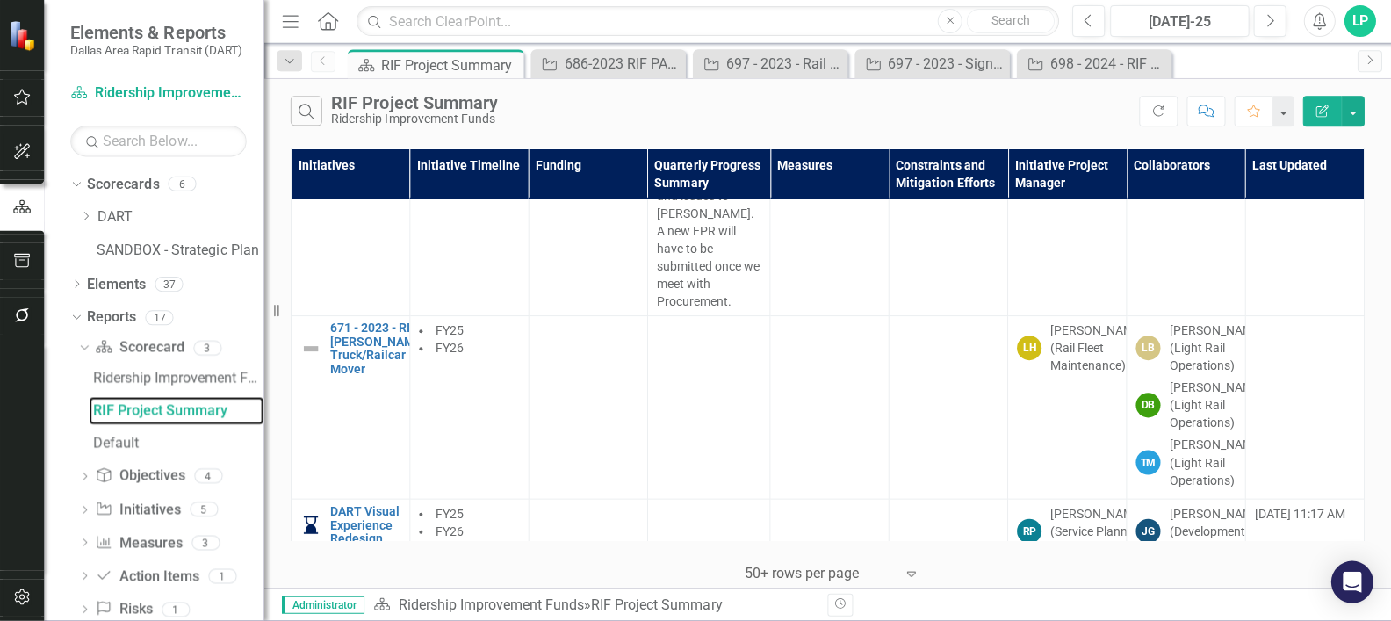
scroll to position [1669, 0]
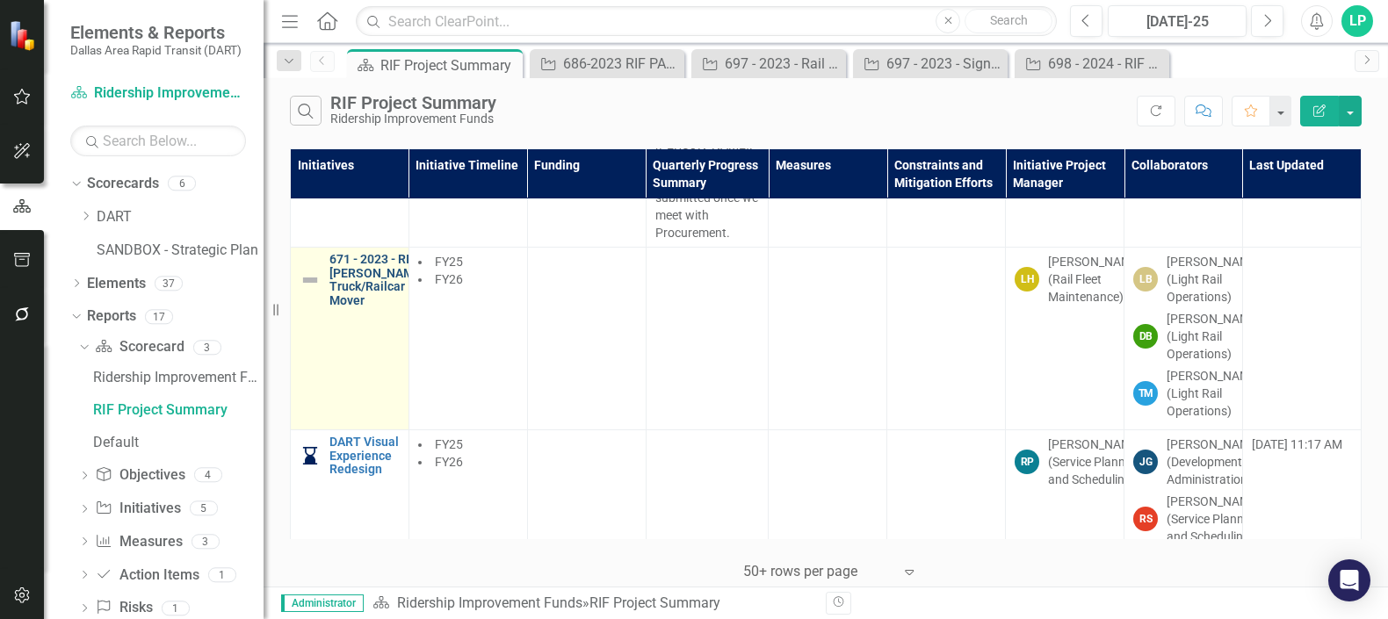
click at [355, 307] on link "671 - 2023 - RIF - [PERSON_NAME] Truck/Railcar Mover" at bounding box center [376, 280] width 95 height 54
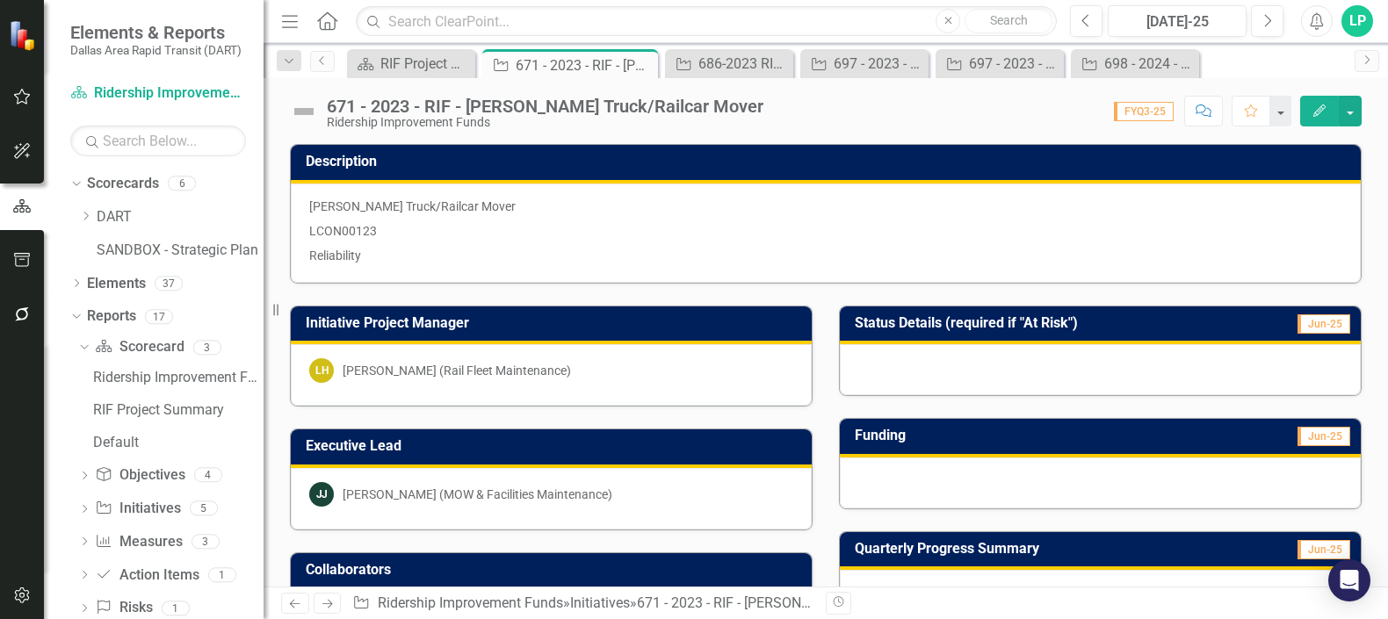
click at [292, 105] on img at bounding box center [304, 111] width 28 height 28
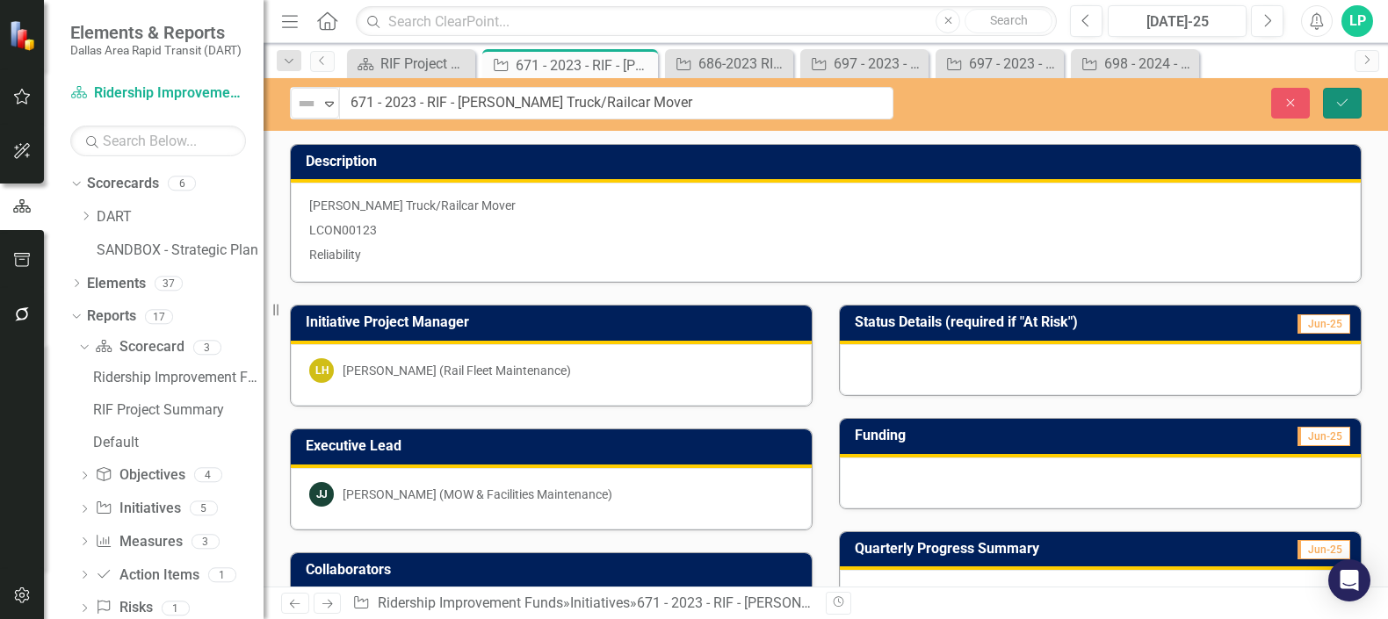
click at [1353, 96] on button "Save" at bounding box center [1342, 103] width 39 height 31
